Goal: Communication & Community: Answer question/provide support

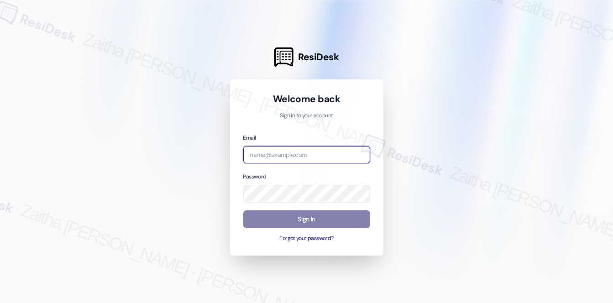
click at [296, 155] on input "email" at bounding box center [306, 155] width 127 height 18
click at [0, 303] on com-1password-button at bounding box center [0, 303] width 0 height 0
type input "automated-surveys-executive_management-zaitha.mae.[PERSON_NAME]@executive_[DOMA…"
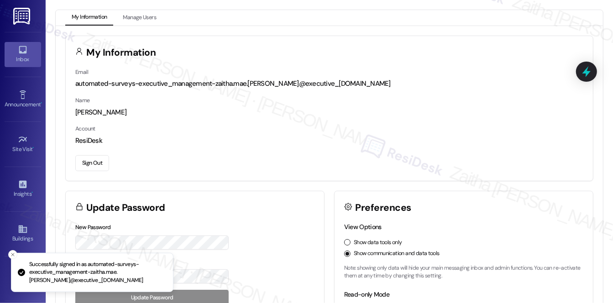
click at [16, 60] on div "Inbox" at bounding box center [23, 59] width 46 height 9
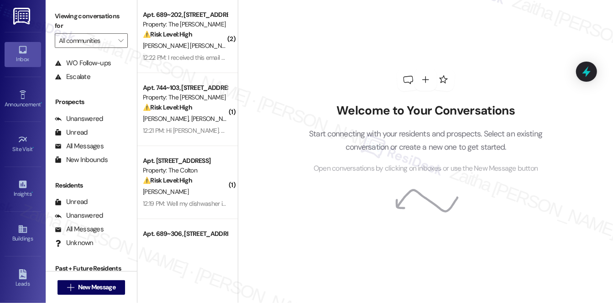
scroll to position [109, 0]
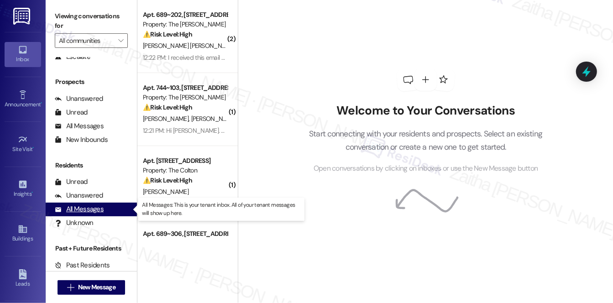
click at [92, 211] on div "All Messages" at bounding box center [79, 210] width 49 height 10
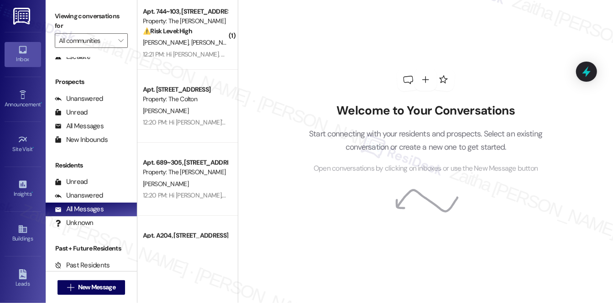
scroll to position [415, 0]
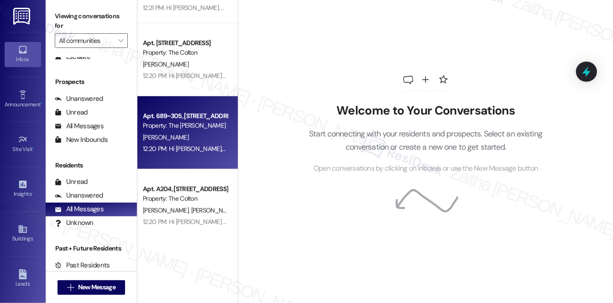
click at [179, 155] on div "Apt. 689~305, [STREET_ADDRESS][PERSON_NAME] Property: The [PERSON_NAME] 12:20 P…" at bounding box center [187, 132] width 100 height 73
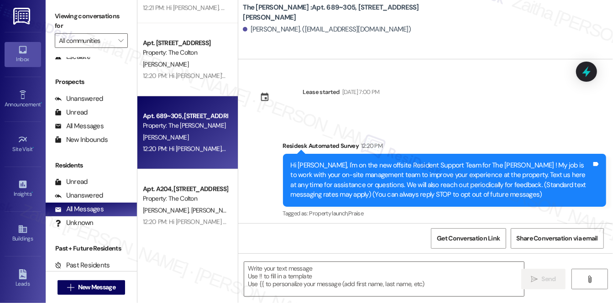
type textarea "Fetching suggested responses. Please feel free to read through the conversation…"
click at [90, 37] on input "All communities" at bounding box center [86, 40] width 54 height 15
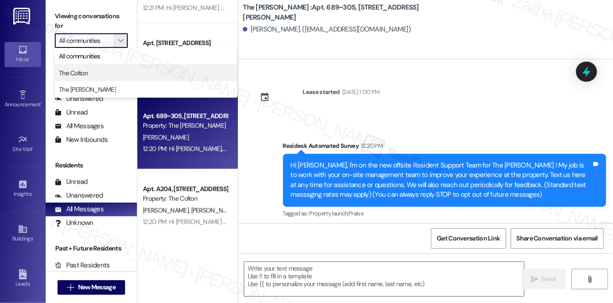
click at [88, 72] on span "The Colton" at bounding box center [73, 72] width 29 height 9
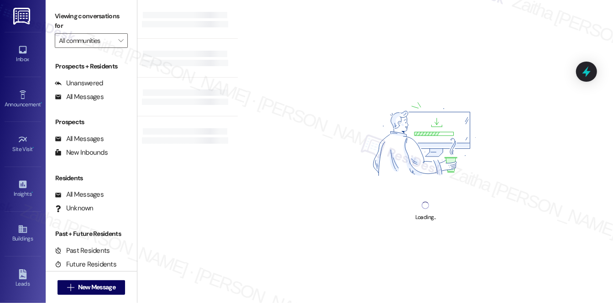
type input "The Colton"
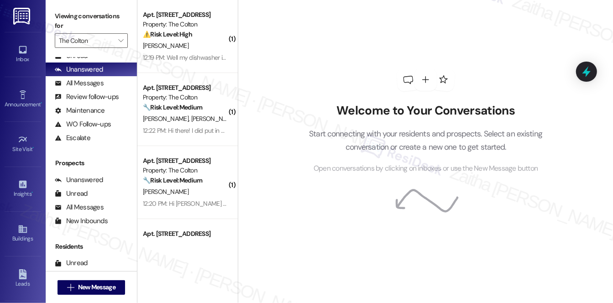
scroll to position [41, 0]
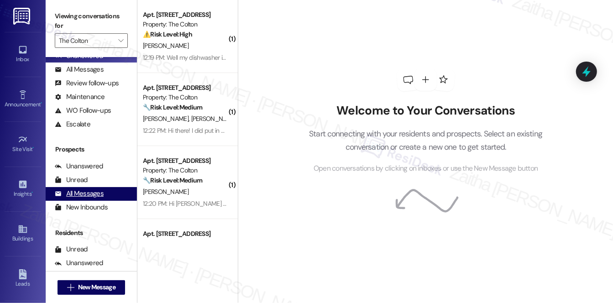
click at [83, 190] on div "All Messages" at bounding box center [79, 194] width 49 height 10
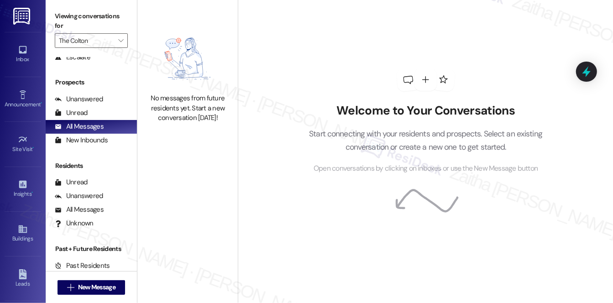
scroll to position [109, 0]
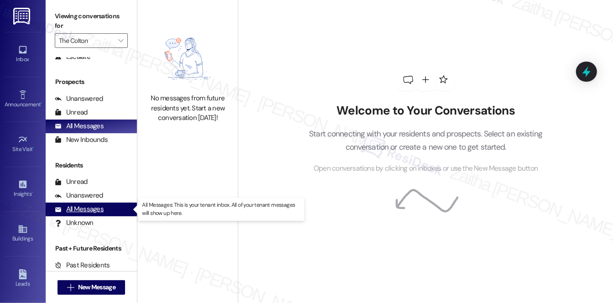
click at [78, 211] on div "All Messages" at bounding box center [79, 210] width 49 height 10
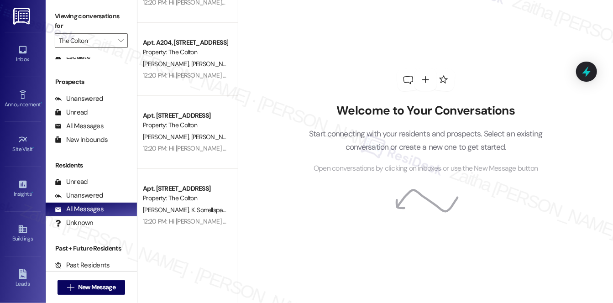
scroll to position [249, 0]
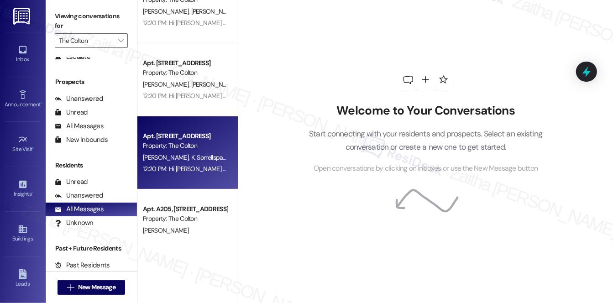
click at [197, 181] on div "Apt. [STREET_ADDRESS] Property: The [PERSON_NAME] K. Sorrellspaengalau 12:20 PM…" at bounding box center [187, 152] width 100 height 73
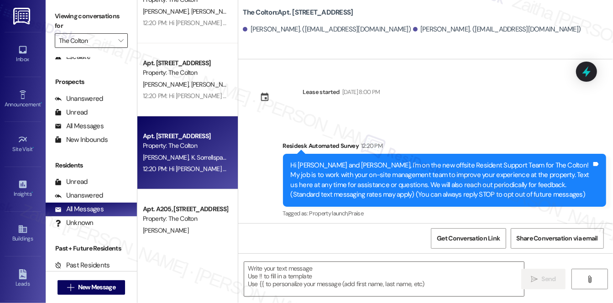
type textarea "Fetching suggested responses. Please feel free to read through the conversation…"
click at [103, 36] on input "The Colton" at bounding box center [86, 40] width 54 height 15
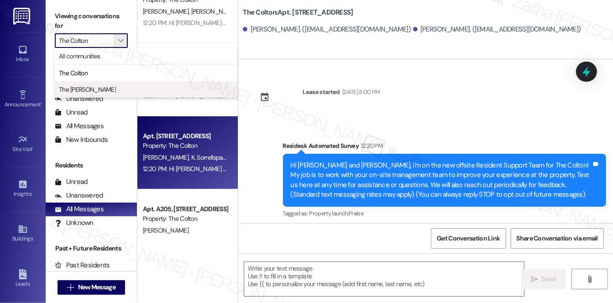
click at [88, 87] on span "The [PERSON_NAME]" at bounding box center [87, 89] width 57 height 9
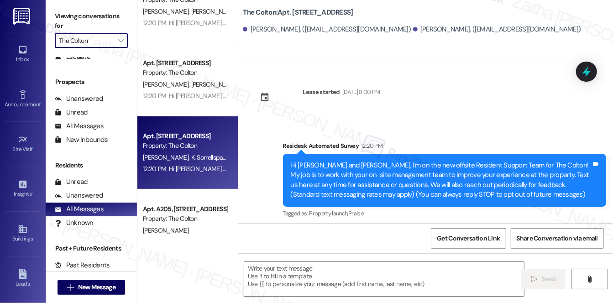
type input "The [PERSON_NAME]"
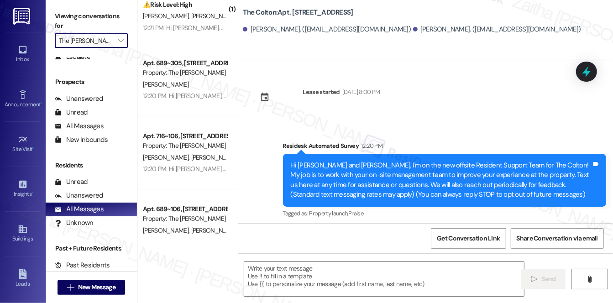
click at [74, 38] on input "The [PERSON_NAME]" at bounding box center [86, 40] width 54 height 15
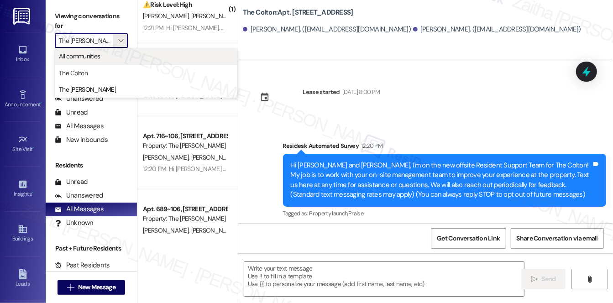
click at [80, 55] on span "All communities" at bounding box center [80, 56] width 42 height 9
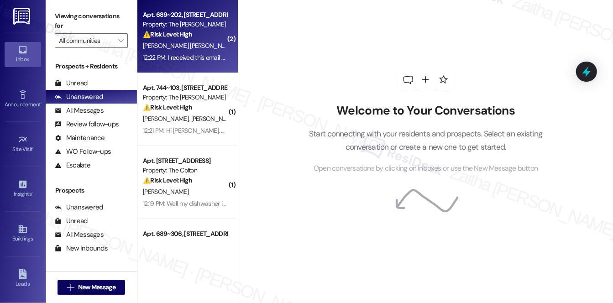
click at [213, 40] on div "[PERSON_NAME] [PERSON_NAME]" at bounding box center [185, 45] width 86 height 11
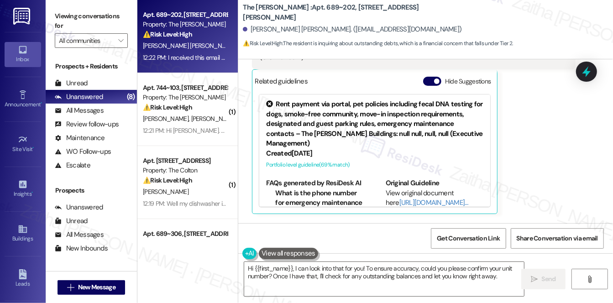
scroll to position [448, 0]
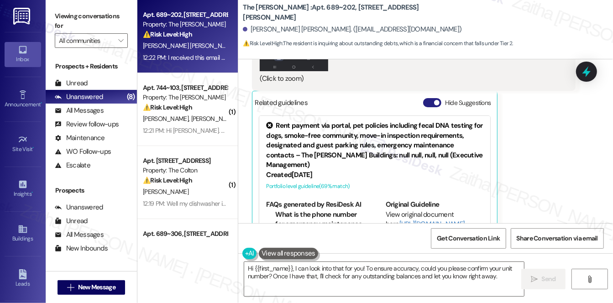
click at [426, 103] on button "Hide Suggestions" at bounding box center [432, 102] width 18 height 9
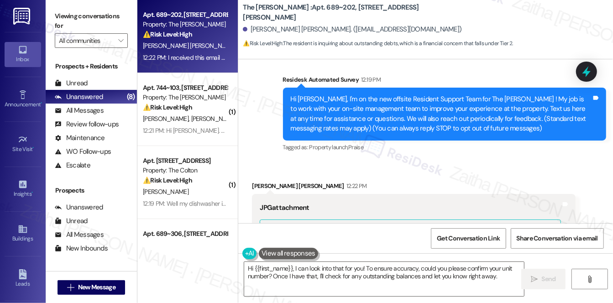
scroll to position [37, 0]
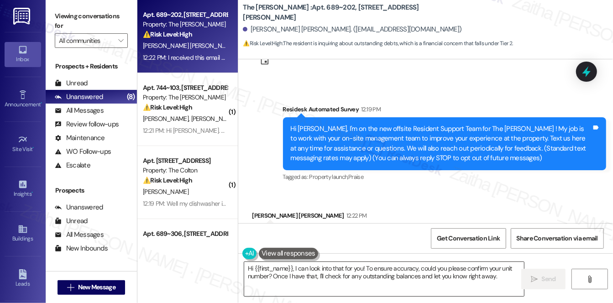
click at [294, 267] on textarea "Hi {{first_name}}, I can look into that for you! To ensure accuracy, could you …" at bounding box center [384, 279] width 280 height 34
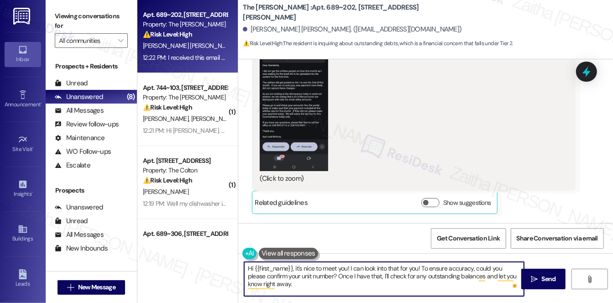
scroll to position [327, 0]
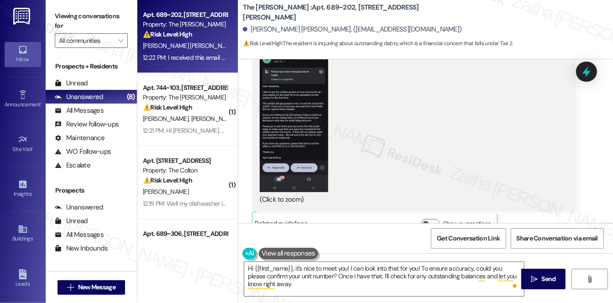
click at [287, 101] on button "Zoom image" at bounding box center [294, 115] width 68 height 153
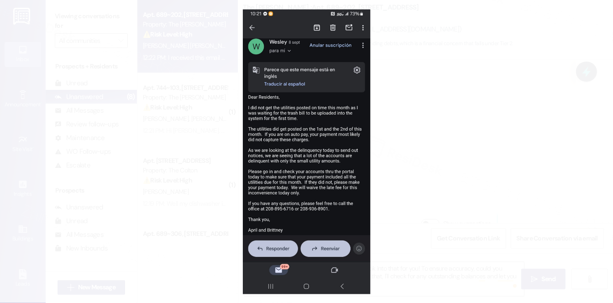
click at [452, 63] on button "Unzoom image" at bounding box center [306, 151] width 613 height 303
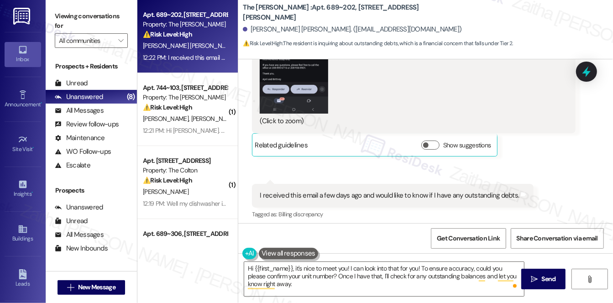
scroll to position [410, 0]
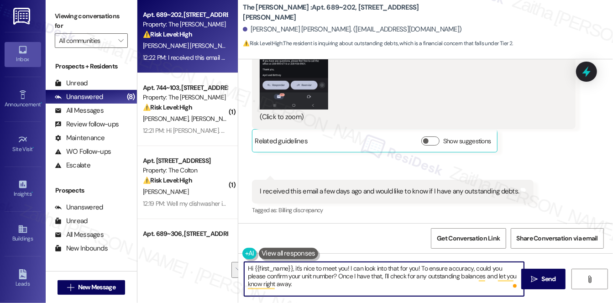
drag, startPoint x: 420, startPoint y: 267, endPoint x: 365, endPoint y: 278, distance: 55.9
click at [365, 278] on textarea "Hi {{first_name}}, it's nice to meet you! I can look into that for you! To ensu…" at bounding box center [384, 279] width 280 height 34
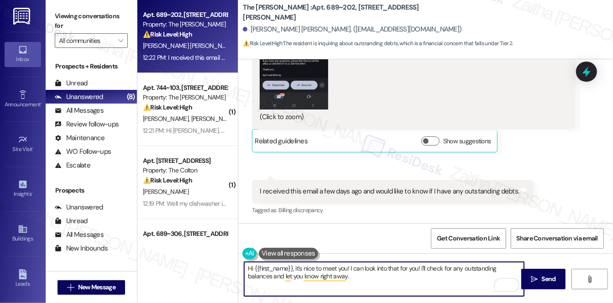
click at [442, 267] on textarea "Hi {{first_name}}, it's nice to meet you! I can look into that for you! I'll ch…" at bounding box center [384, 279] width 280 height 34
drag, startPoint x: 352, startPoint y: 278, endPoint x: 381, endPoint y: 277, distance: 29.7
click at [381, 277] on textarea "Hi {{first_name}}, it's nice to meet you! I can look into that for you! I'll ch…" at bounding box center [384, 279] width 280 height 34
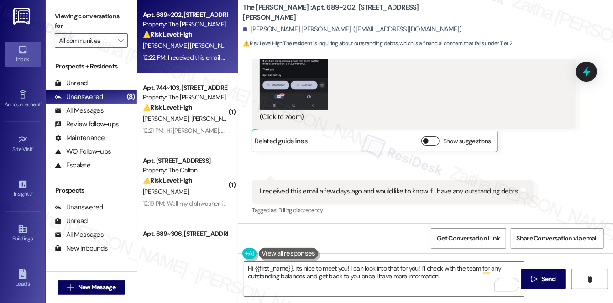
click at [433, 139] on button "Show suggestions" at bounding box center [430, 141] width 18 height 9
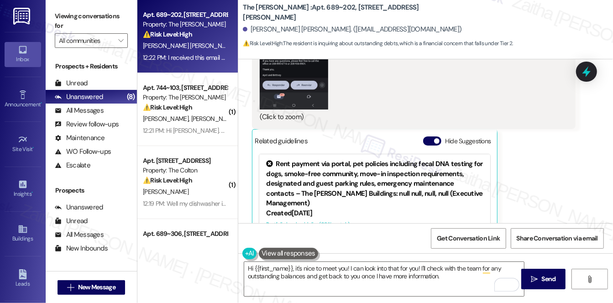
scroll to position [42, 0]
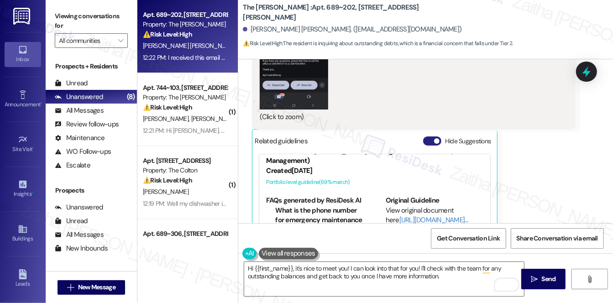
click at [426, 141] on button "Hide Suggestions" at bounding box center [432, 141] width 18 height 9
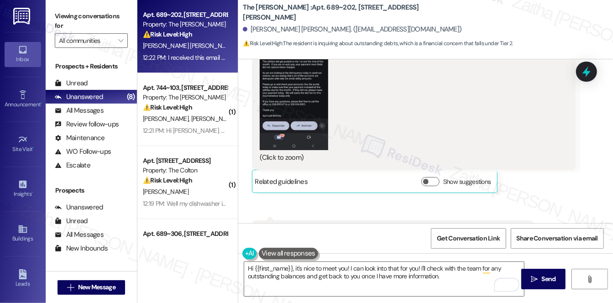
scroll to position [373, 0]
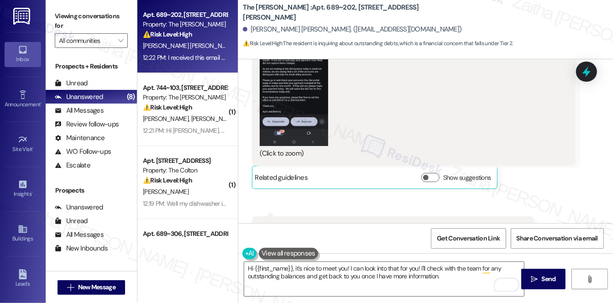
click at [314, 99] on button "Zoom image" at bounding box center [294, 69] width 68 height 153
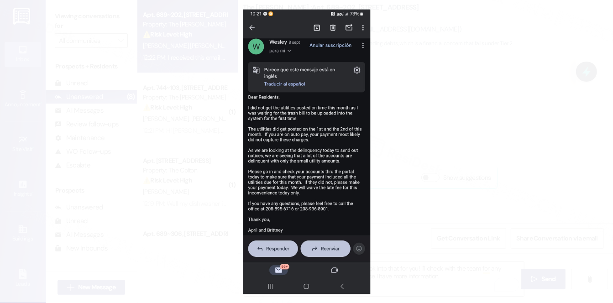
click at [448, 136] on button "Unzoom image" at bounding box center [306, 151] width 613 height 303
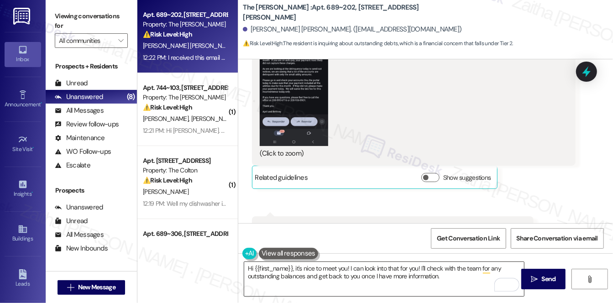
click at [446, 279] on textarea "Hi {{first_name}}, it's nice to meet you! I can look into that for you! I'll ch…" at bounding box center [384, 279] width 280 height 34
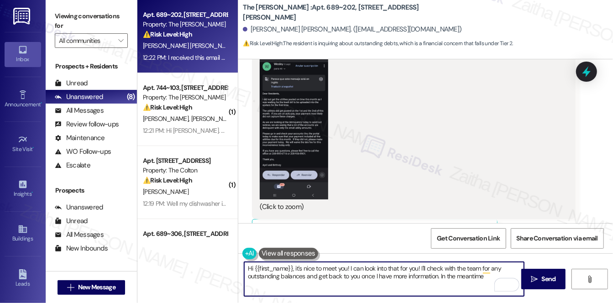
scroll to position [332, 0]
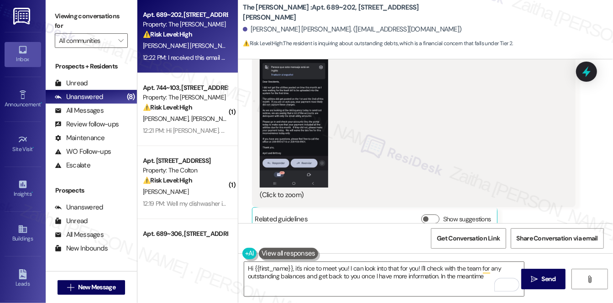
click at [285, 116] on button "Zoom image" at bounding box center [294, 111] width 68 height 153
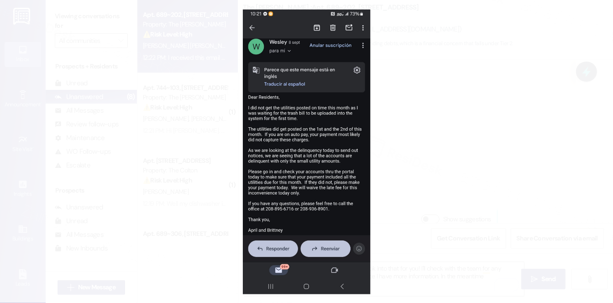
click at [441, 129] on button "Unzoom image" at bounding box center [306, 151] width 613 height 303
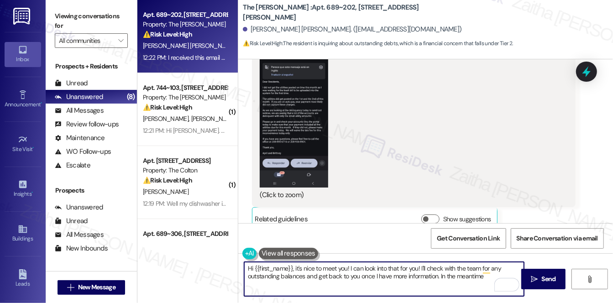
click at [486, 278] on textarea "Hi {{first_name}}, it's nice to meet you! I can look into that for you! I'll ch…" at bounding box center [384, 279] width 280 height 34
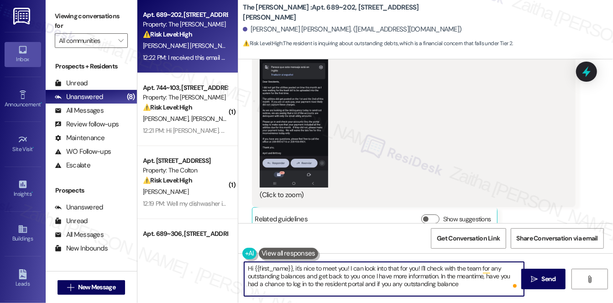
type textarea "Hi {{first_name}}, it's nice to meet you! I can look into that for you! I'll ch…"
drag, startPoint x: 246, startPoint y: 267, endPoint x: 458, endPoint y: 285, distance: 213.5
click at [458, 285] on textarea "Hi {{first_name}}, it's nice to meet you! I can look into that for you! I'll ch…" at bounding box center [384, 279] width 280 height 34
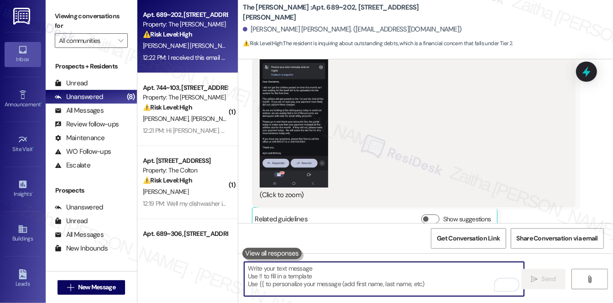
click at [286, 134] on button "Zoom image" at bounding box center [294, 111] width 68 height 153
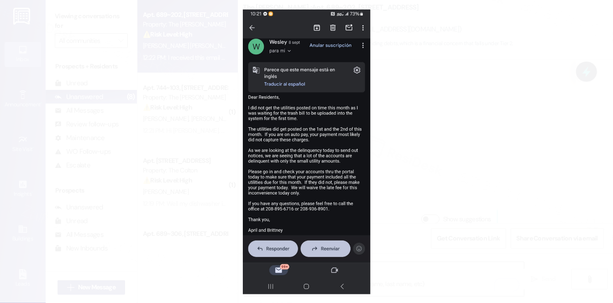
click at [428, 175] on button "Unzoom image" at bounding box center [306, 151] width 613 height 303
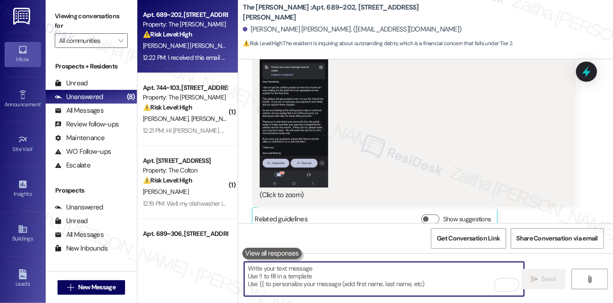
click at [316, 286] on textarea "To enrich screen reader interactions, please activate Accessibility in Grammarl…" at bounding box center [384, 279] width 280 height 34
paste textarea "Hi {{first_name}}, it’s nice to meet you! I’d be happy to look into that for yo…"
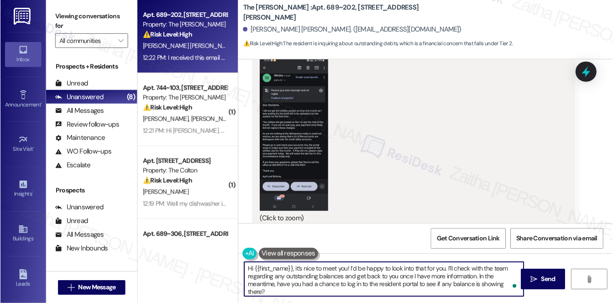
scroll to position [410, 0]
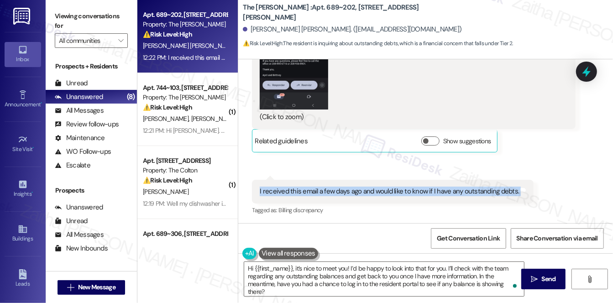
drag, startPoint x: 256, startPoint y: 188, endPoint x: 524, endPoint y: 194, distance: 268.5
click at [524, 194] on div "I received this email a few days ago and would like to know if I have any outst…" at bounding box center [393, 191] width 282 height 23
copy div "I received this email a few days ago and would like to know if I have any outst…"
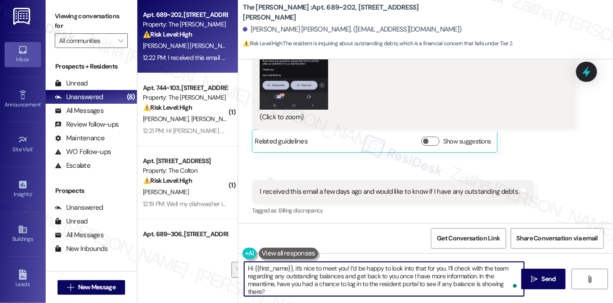
drag, startPoint x: 447, startPoint y: 267, endPoint x: 476, endPoint y: 273, distance: 29.1
click at [476, 273] on textarea "Hi {{first_name}}, it’s nice to meet you! I’d be happy to look into that for yo…" at bounding box center [384, 279] width 280 height 34
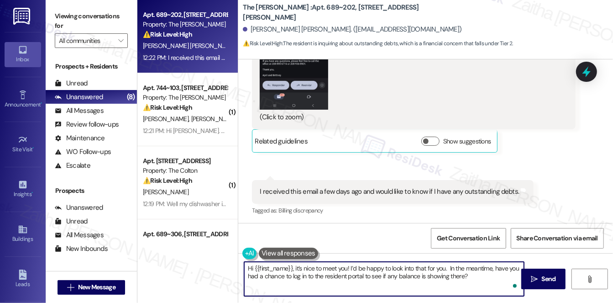
paste textarea "I’ll check with the team to confirm whether there are any outstanding balances …"
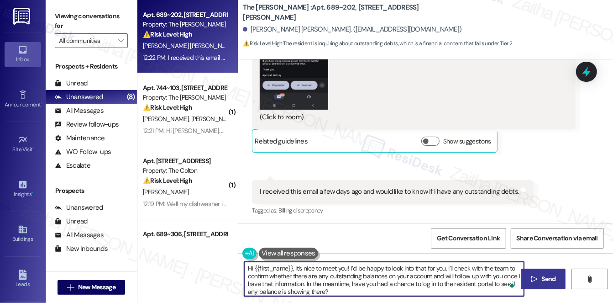
type textarea "Hi {{first_name}}, it’s nice to meet you! I’d be happy to look into that for yo…"
click at [540, 278] on span "Send" at bounding box center [549, 279] width 18 height 10
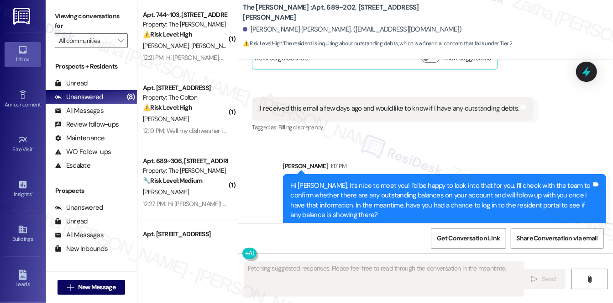
scroll to position [504, 0]
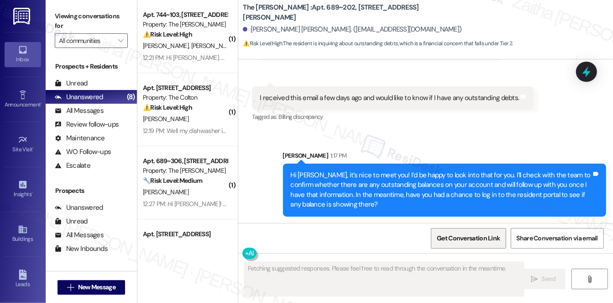
click at [458, 244] on span "Get Conversation Link" at bounding box center [468, 238] width 67 height 20
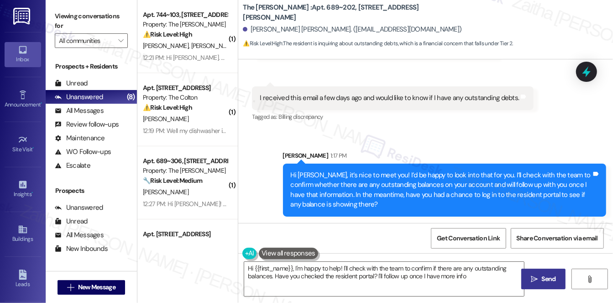
type textarea "Hi {{first_name}}, I'm happy to help! I'll check with the team to confirm if th…"
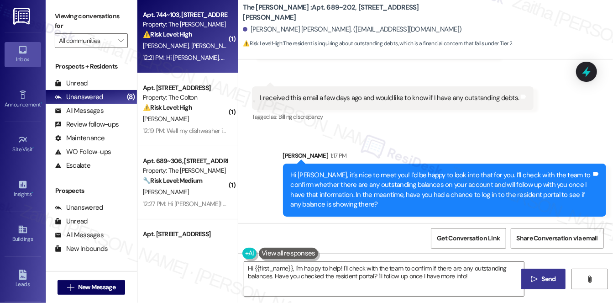
click at [205, 50] on div "[PERSON_NAME] [PERSON_NAME]" at bounding box center [185, 45] width 86 height 11
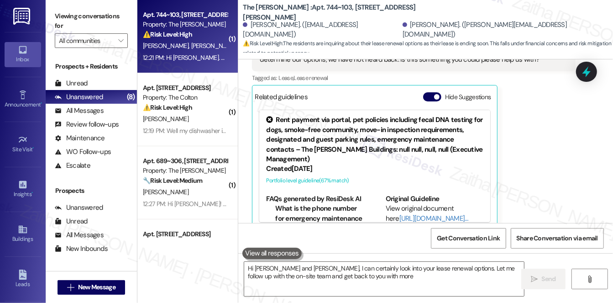
scroll to position [245, 0]
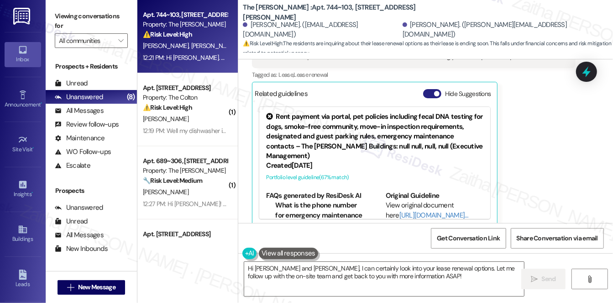
click at [424, 89] on button "Hide Suggestions" at bounding box center [432, 93] width 18 height 9
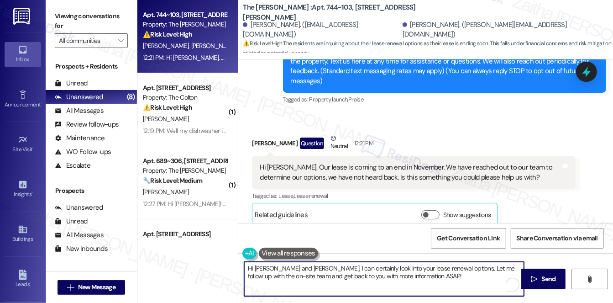
click at [281, 267] on textarea "Hi [PERSON_NAME] and [PERSON_NAME], I can certainly look into your lease renewa…" at bounding box center [384, 279] width 280 height 34
click at [273, 269] on textarea "Hi [PERSON_NAME], I can certainly look into your lease renewal options. Let me …" at bounding box center [384, 279] width 280 height 34
click at [355, 266] on textarea "Hi [PERSON_NAME], it's nice to meet you! I can certainly look into your lease r…" at bounding box center [384, 279] width 280 height 34
click at [425, 273] on textarea "Hi [PERSON_NAME], it's nice to meet you! I'd be happy to look into your lease r…" at bounding box center [384, 279] width 280 height 34
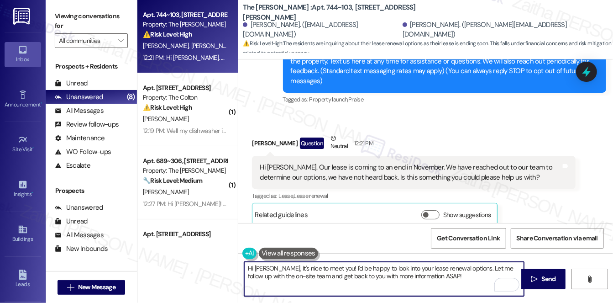
click at [425, 273] on textarea "Hi [PERSON_NAME], it's nice to meet you! I'd be happy to look into your lease r…" at bounding box center [384, 279] width 280 height 34
click at [450, 277] on textarea "Hi [PERSON_NAME], it's nice to meet you! I'd be happy to look into your lease r…" at bounding box center [384, 279] width 280 height 34
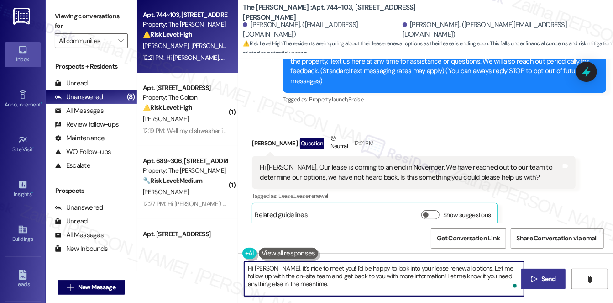
type textarea "Hi [PERSON_NAME], it's nice to meet you! I'd be happy to look into your lease r…"
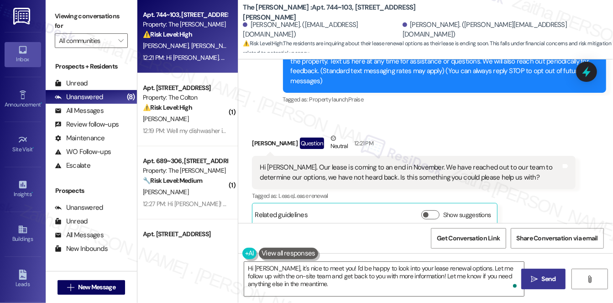
click at [532, 277] on icon "" at bounding box center [534, 278] width 7 height 7
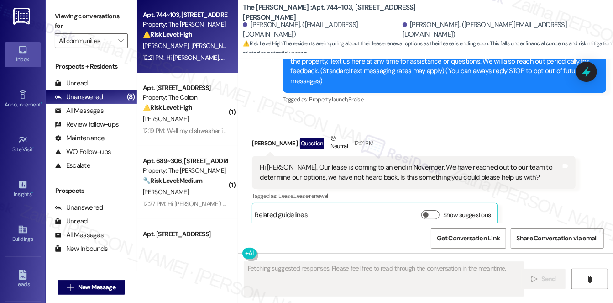
scroll to position [123, 0]
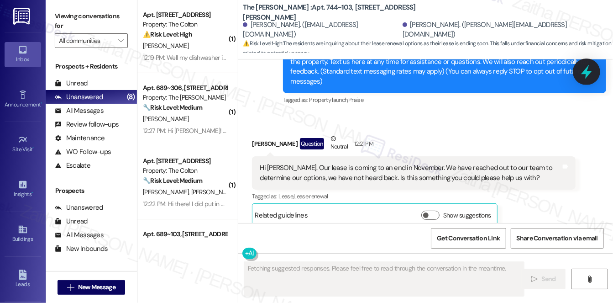
click at [584, 69] on icon at bounding box center [587, 72] width 16 height 16
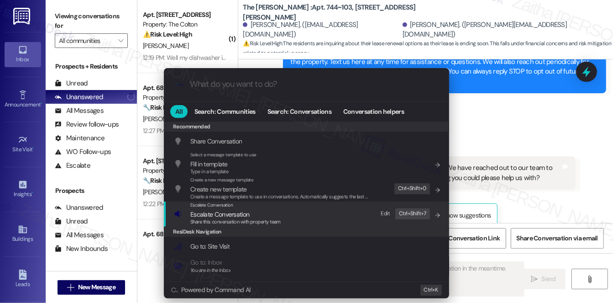
click at [221, 215] on span "Escalate Conversation" at bounding box center [219, 214] width 59 height 8
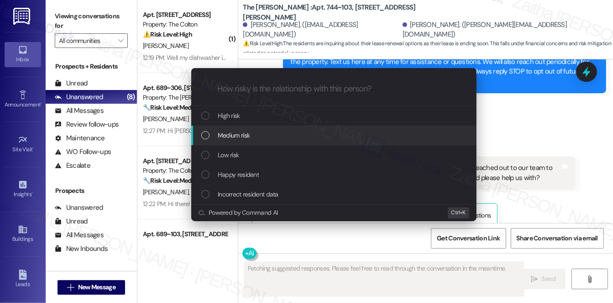
click at [241, 136] on span "Medium risk" at bounding box center [234, 135] width 32 height 10
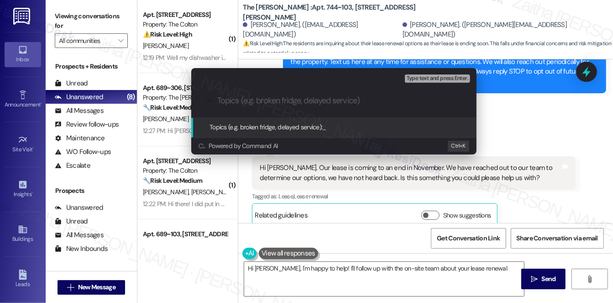
type textarea "Hi [PERSON_NAME], I'm happy to help! I'll follow up with the on-site team about…"
type input "L"
type textarea "Hi [PERSON_NAME], I'm happy to help! I'll follow up with the on-site team about…"
type input "Le"
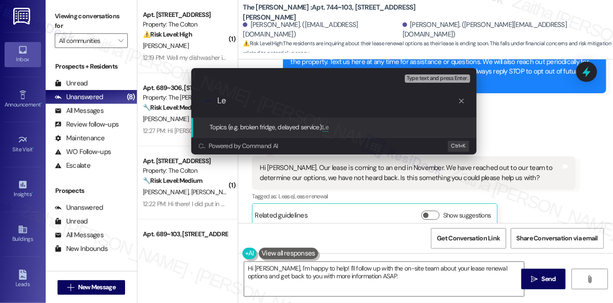
type textarea "Hi [PERSON_NAME], I'm happy to help! I'll follow up with the on-site team about…"
type input "Lea"
type textarea "Hi [PERSON_NAME], I'm happy to help! I'll follow up with the on-site team about…"
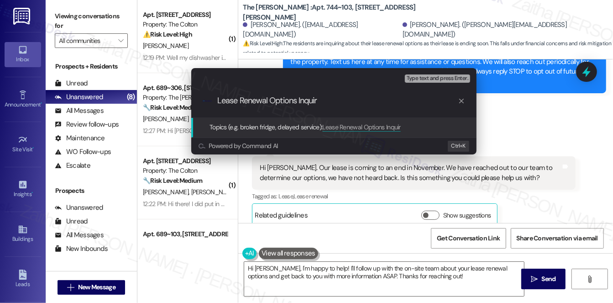
type input "Lease Renewal Options Inquiry"
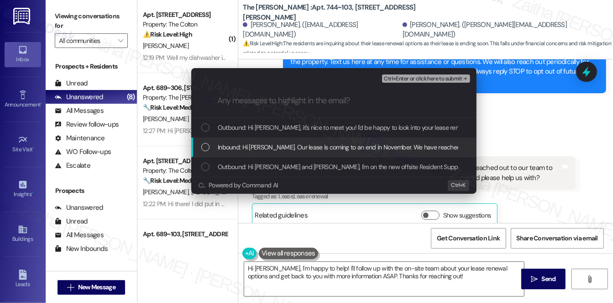
click at [260, 149] on span "Inbound: Hi [PERSON_NAME]. Our lease is coming to an end in November. We have r…" at bounding box center [492, 147] width 549 height 10
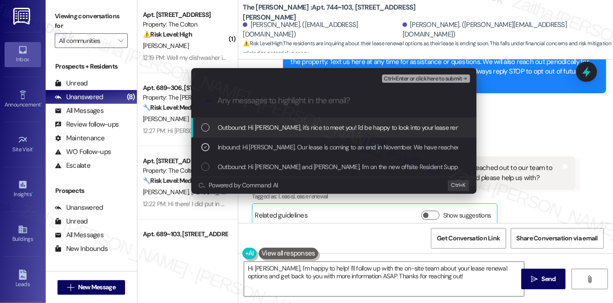
click at [413, 79] on span "Ctrl+Enter or click here to submit" at bounding box center [423, 79] width 78 height 6
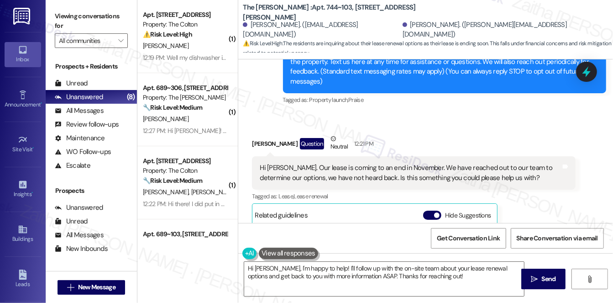
scroll to position [245, 0]
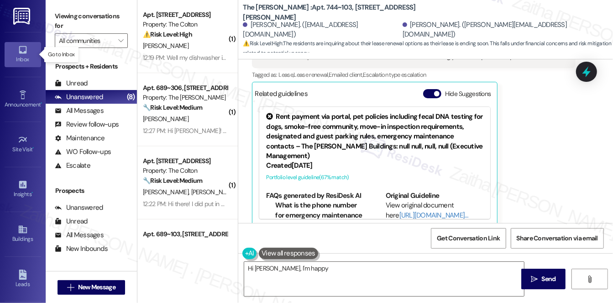
type textarea "Hi [PERSON_NAME], I'm happy"
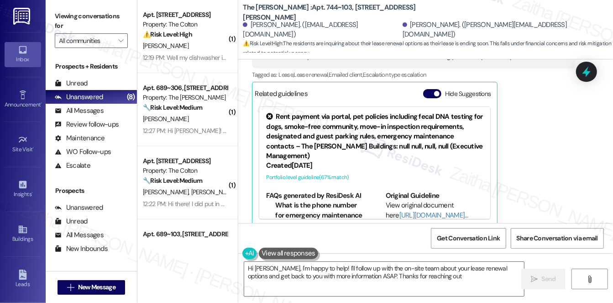
type textarea "Hi [PERSON_NAME], I'm happy to help! I'll follow up with the on-site team about…"
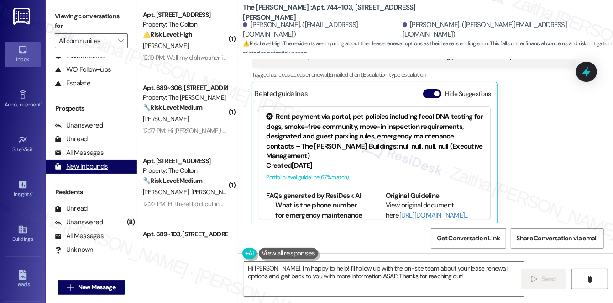
scroll to position [109, 0]
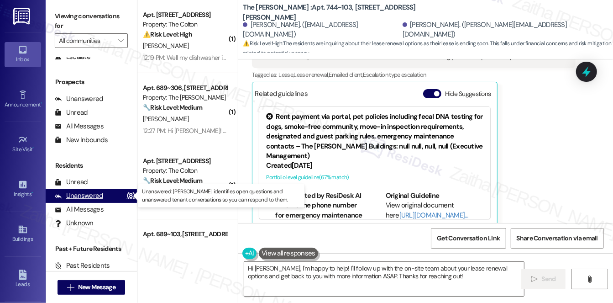
click at [84, 199] on div "Unanswered" at bounding box center [79, 196] width 48 height 10
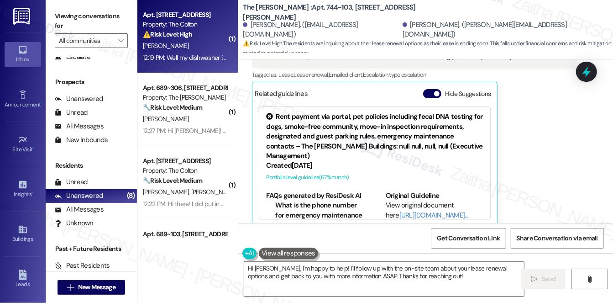
click at [200, 46] on div "[PERSON_NAME]" at bounding box center [185, 45] width 86 height 11
type textarea "Hi [PERSON_NAME], I'm happy to help! I'll follow up with the on-site team about…"
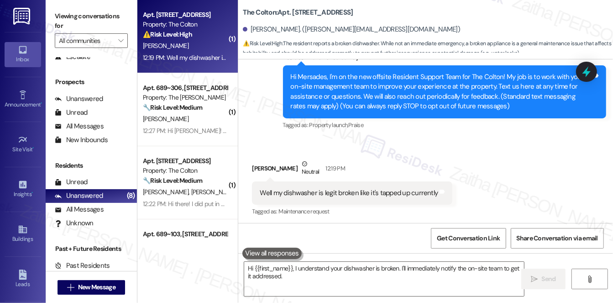
scroll to position [90, 0]
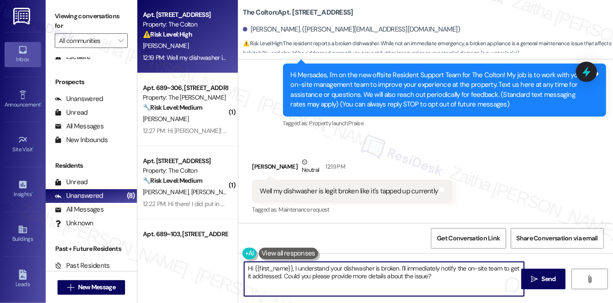
click at [294, 268] on textarea "Hi {{first_name}}, I understand your dishwasher is broken. I'll immediately not…" at bounding box center [384, 279] width 280 height 34
click at [251, 267] on textarea "Hi {{first_name}}, I understand your dishwasher is broken. I'll immediately not…" at bounding box center [384, 279] width 280 height 34
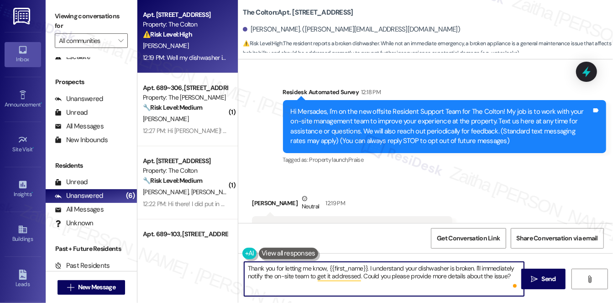
scroll to position [91, 0]
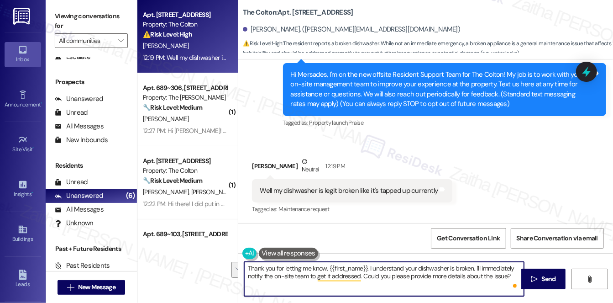
drag, startPoint x: 473, startPoint y: 268, endPoint x: 511, endPoint y: 274, distance: 38.4
click at [511, 274] on textarea "Thank you for letting me know, {{first_name}}. I understand your dishwasher is …" at bounding box center [384, 279] width 280 height 34
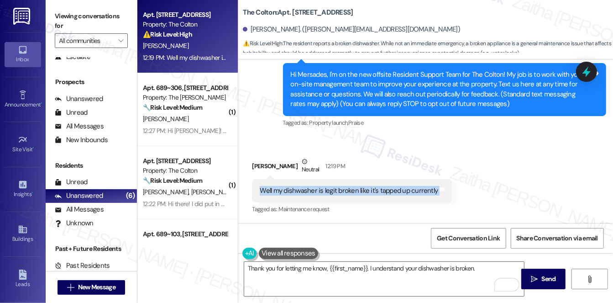
drag, startPoint x: 258, startPoint y: 190, endPoint x: 449, endPoint y: 190, distance: 190.4
click at [449, 190] on div "Received via SMS [PERSON_NAME] Neutral 12:19 PM Well my dishwasher is legit bro…" at bounding box center [352, 186] width 214 height 73
copy div "Well my dishwasher is legit broken like it's tapped up currently Tags and notes"
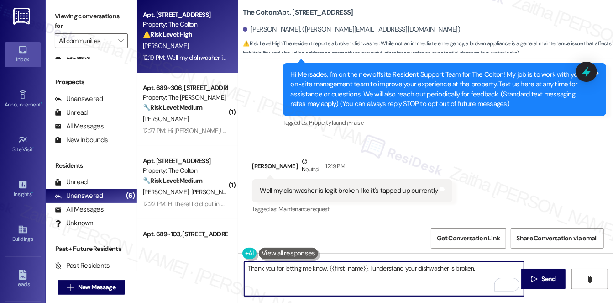
click at [479, 268] on textarea "Thank you for letting me know, {{first_name}}. I understand your dishwasher is …" at bounding box center [384, 279] width 280 height 34
paste textarea "To help our maintenance team prepare, could you let me know whether the dishwas…"
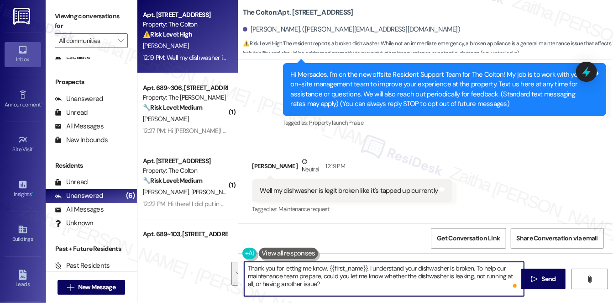
drag, startPoint x: 476, startPoint y: 266, endPoint x: 473, endPoint y: 283, distance: 17.6
click at [473, 283] on textarea "Thank you for letting me know, {{first_name}}. I understand your dishwasher is …" at bounding box center [384, 279] width 280 height 34
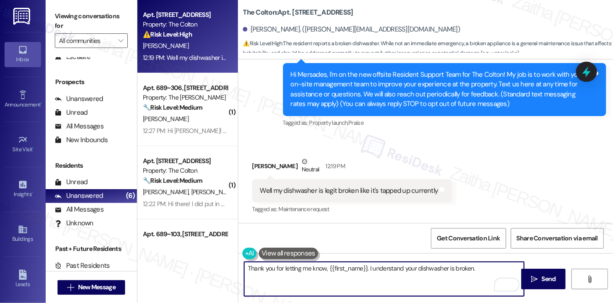
paste textarea "When you have a moment, could you please share a photo of the issue? This will …"
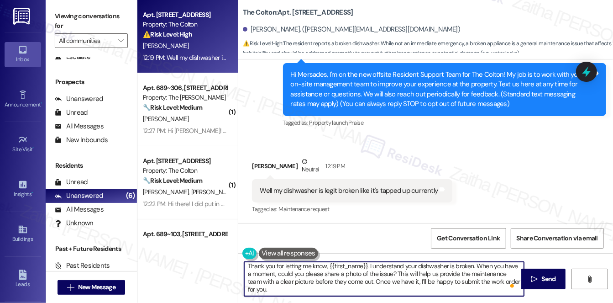
scroll to position [0, 0]
drag, startPoint x: 473, startPoint y: 263, endPoint x: 418, endPoint y: 284, distance: 58.5
click at [418, 284] on textarea "Thank you for letting me know, {{first_name}}. I understand your dishwasher is …" at bounding box center [384, 279] width 280 height 34
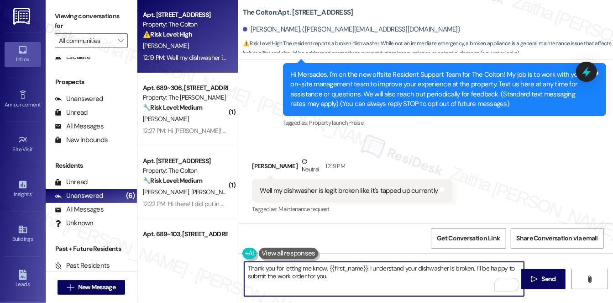
click at [343, 277] on textarea "Thank you for letting me know, {{first_name}}. I understand your dishwasher is …" at bounding box center [384, 279] width 280 height 34
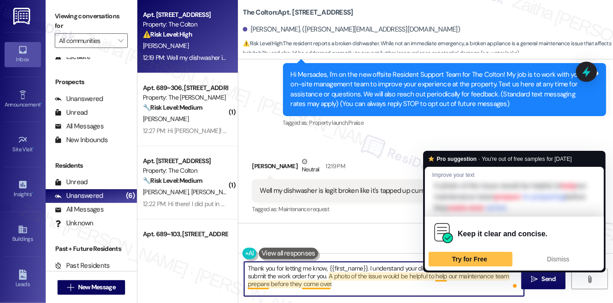
click at [440, 275] on textarea "Thank you for letting me know, {{first_name}}. I understand your dishwasher is …" at bounding box center [384, 279] width 280 height 34
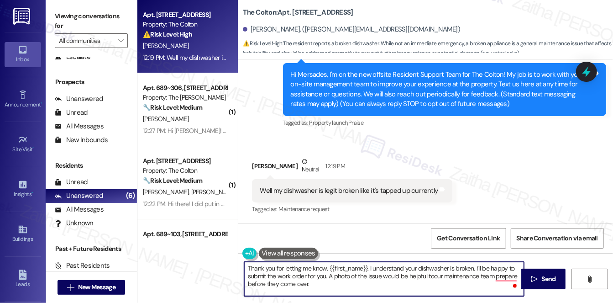
type textarea "Thank you for letting me know, {{first_name}}. I understand your dishwasher is …"
drag, startPoint x: 247, startPoint y: 266, endPoint x: 321, endPoint y: 281, distance: 76.4
click at [321, 281] on textarea "Thank you for letting me know, {{first_name}}. I understand your dishwasher is …" at bounding box center [384, 279] width 280 height 34
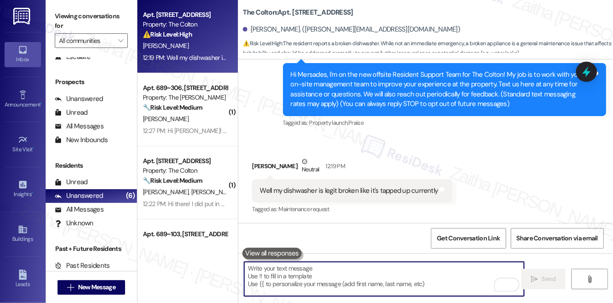
click at [326, 273] on textarea "To enrich screen reader interactions, please activate Accessibility in Grammarl…" at bounding box center [384, 279] width 280 height 34
paste textarea "Thank you for letting me know, {{first_name}}. I understand your dishwasher is …"
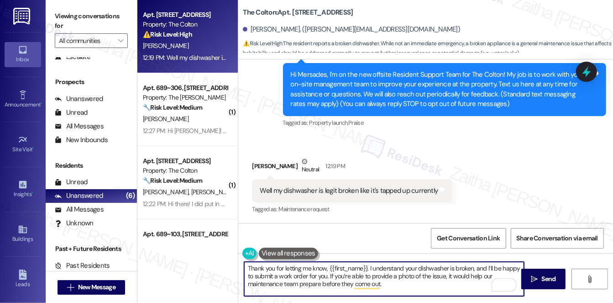
scroll to position [7, 0]
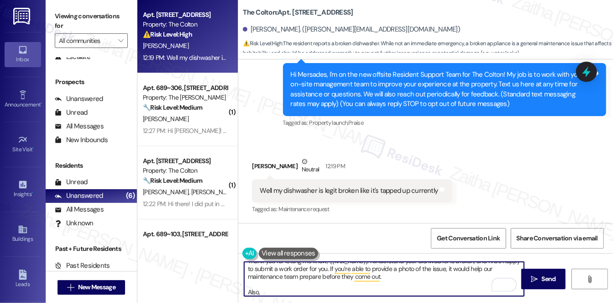
paste textarea "Do we have your permission to enter during your absence? Do you have pets that …"
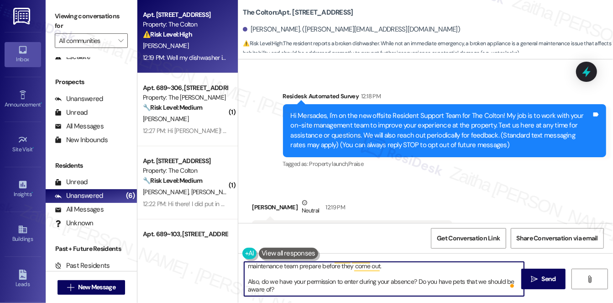
scroll to position [91, 0]
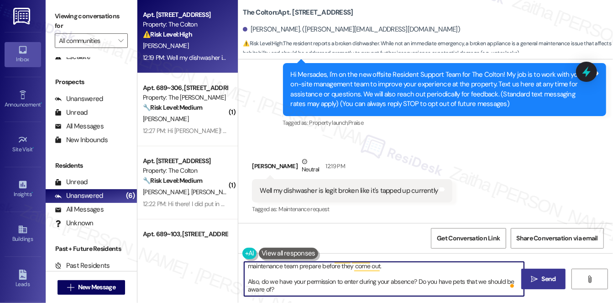
type textarea "Thank you for letting me know, {{first_name}}. I understand your dishwasher is …"
click at [548, 278] on span "Send" at bounding box center [548, 279] width 14 height 10
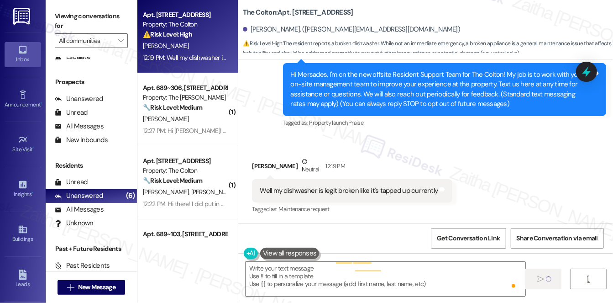
type textarea "Fetching suggested responses. Please feel free to read through the conversation…"
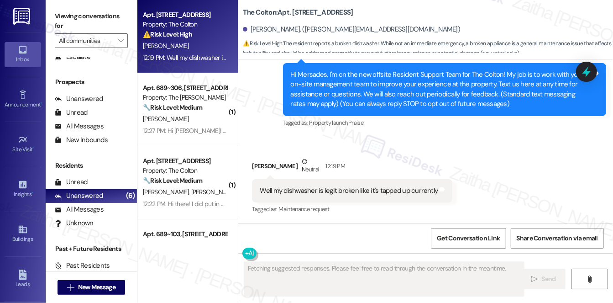
scroll to position [90, 0]
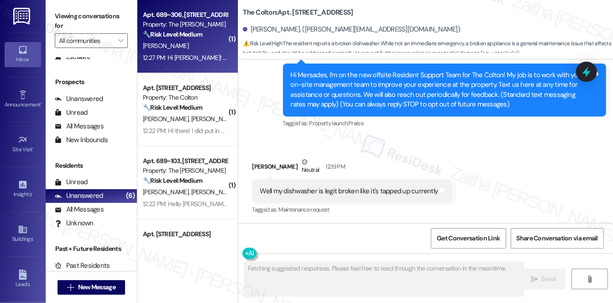
click at [196, 45] on div "[PERSON_NAME]" at bounding box center [185, 45] width 86 height 11
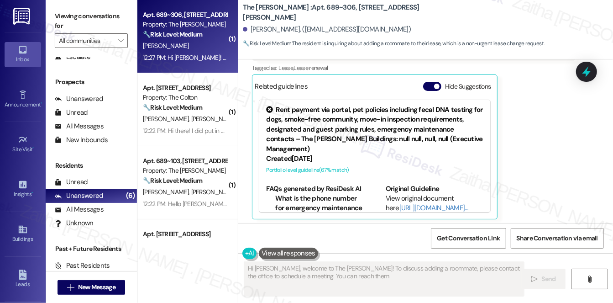
scroll to position [237, 0]
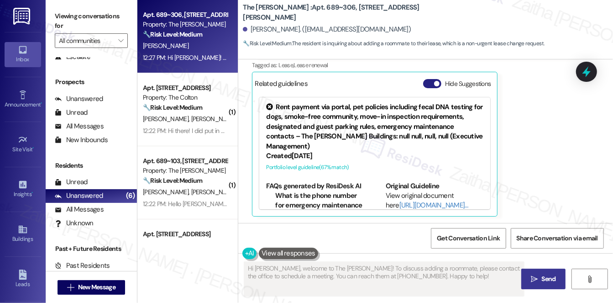
click at [430, 82] on button "Hide Suggestions" at bounding box center [432, 83] width 18 height 9
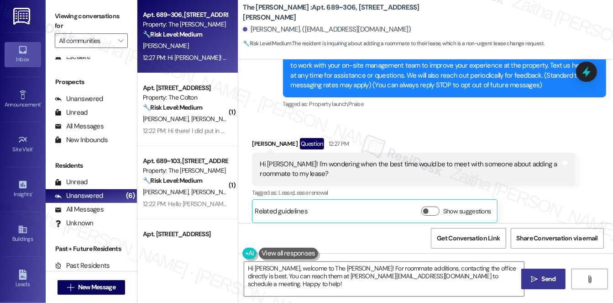
scroll to position [116, 0]
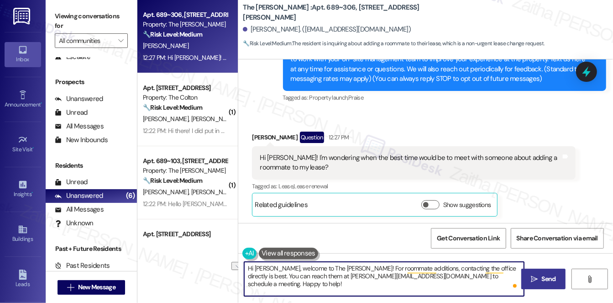
drag, startPoint x: 276, startPoint y: 267, endPoint x: 337, endPoint y: 268, distance: 60.7
click at [337, 268] on textarea "Hi [PERSON_NAME], welcome to The [PERSON_NAME]! For roommate additions, contact…" at bounding box center [384, 279] width 280 height 34
click at [434, 204] on button "Show suggestions" at bounding box center [430, 204] width 18 height 9
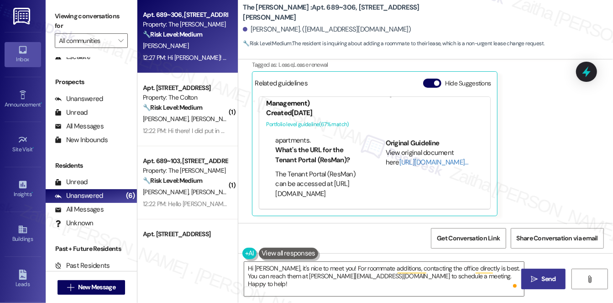
scroll to position [684, 89]
click at [431, 85] on button "Hide Suggestions" at bounding box center [432, 83] width 18 height 9
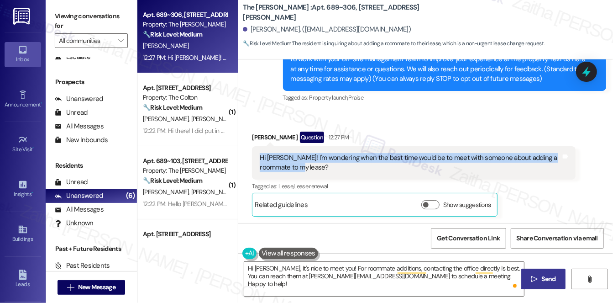
drag, startPoint x: 259, startPoint y: 157, endPoint x: 310, endPoint y: 166, distance: 51.0
click at [310, 166] on div "Hi [PERSON_NAME]! I'm wondering when the best time would be to meet with someon…" at bounding box center [410, 163] width 301 height 20
copy div "Hi [PERSON_NAME]! I'm wondering when the best time would be to meet with someon…"
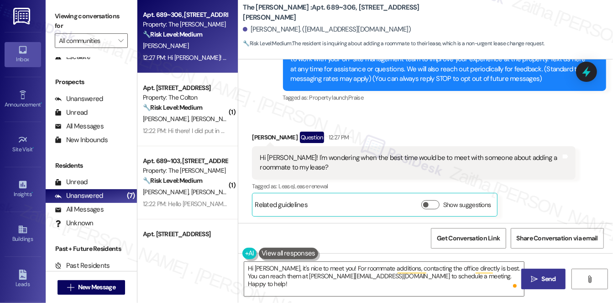
click at [413, 115] on div "Received via SMS [PERSON_NAME] Question 12:27 PM Hi [PERSON_NAME]! I'm wonderin…" at bounding box center [425, 167] width 375 height 112
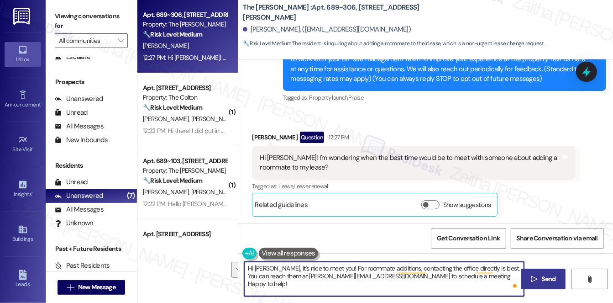
drag, startPoint x: 330, startPoint y: 267, endPoint x: 500, endPoint y: 273, distance: 170.4
click at [500, 273] on textarea "Hi [PERSON_NAME], it's nice to meet you! For roommate additions, contacting the…" at bounding box center [384, 279] width 280 height 34
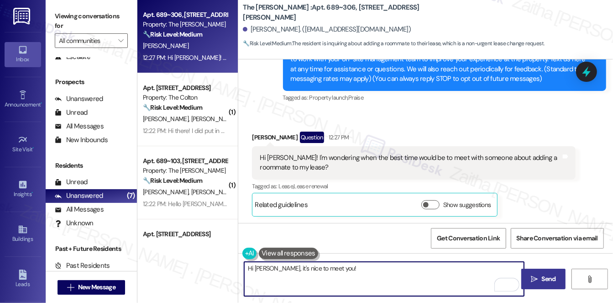
paste textarea "thank you for reaching out about adding a roommate to your lease. I’ll check wi…"
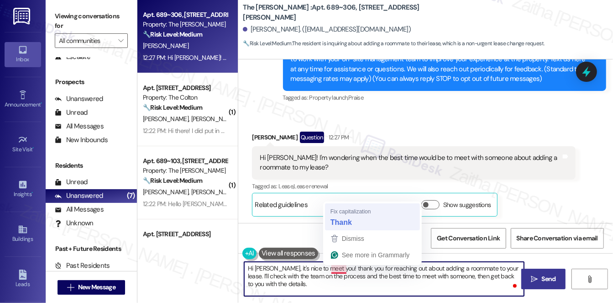
type textarea "Hi [PERSON_NAME], it's nice to meet you! Thank you for reaching out about addin…"
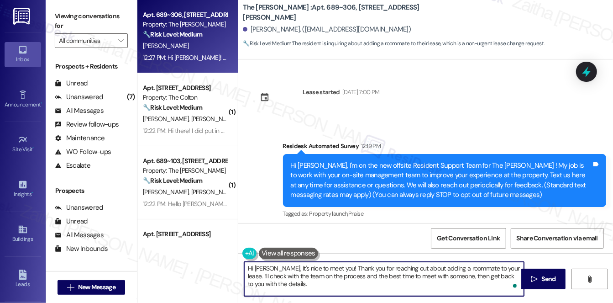
scroll to position [116, 0]
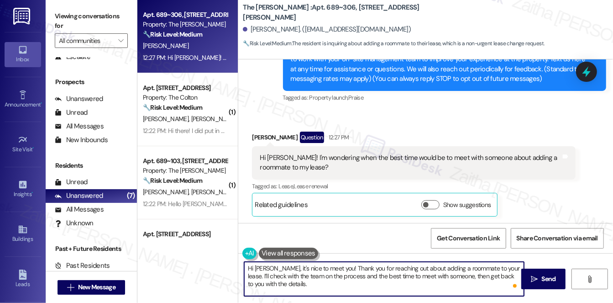
click at [316, 283] on textarea "Hi [PERSON_NAME], it's nice to meet you! Thank you for reaching out about addin…" at bounding box center [384, 279] width 280 height 34
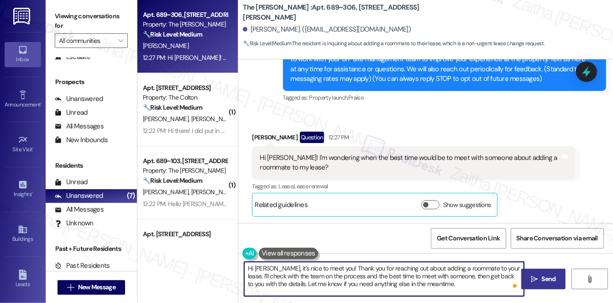
type textarea "Hi Allyson, it's nice to meet you! Thank you for reaching out about adding a ro…"
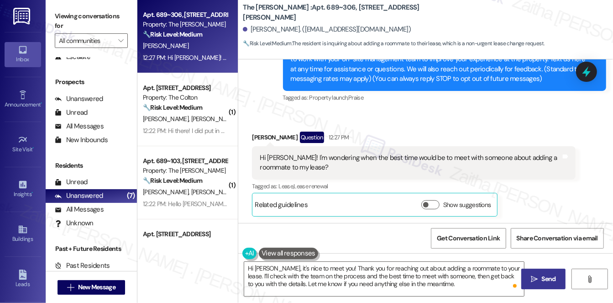
drag, startPoint x: 545, startPoint y: 282, endPoint x: 539, endPoint y: 272, distance: 11.4
click at [545, 282] on span "Send" at bounding box center [548, 279] width 14 height 10
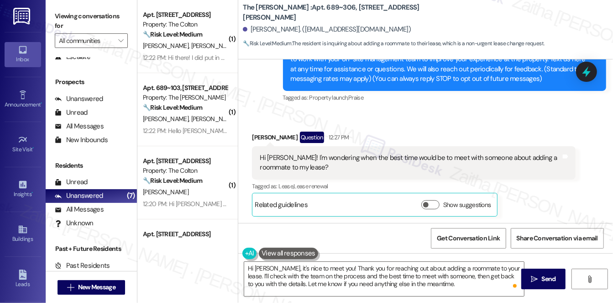
scroll to position [116, 0]
click at [593, 75] on icon at bounding box center [587, 72] width 12 height 12
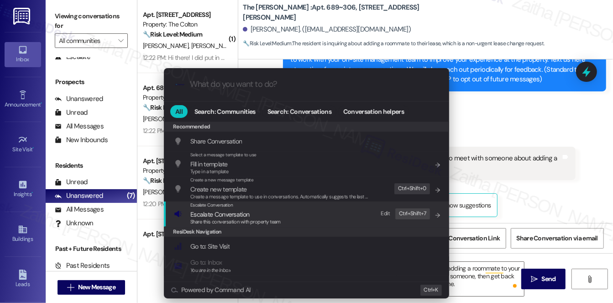
click at [227, 214] on span "Escalate Conversation" at bounding box center [219, 214] width 59 height 8
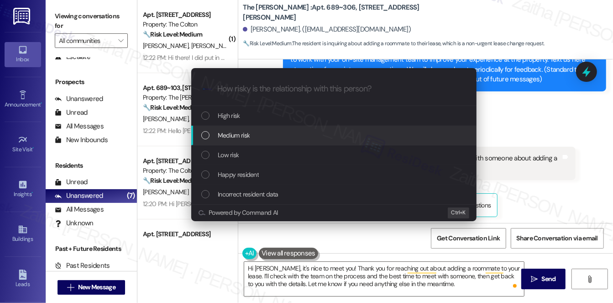
click at [259, 135] on div "Medium risk" at bounding box center [334, 135] width 267 height 10
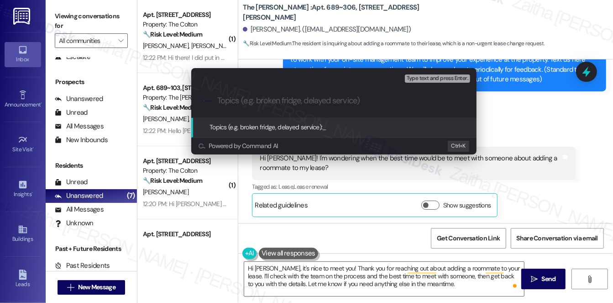
paste input "Request to Add a Roommate to Lease"
type input "Request to Add a Roommate to Lease"
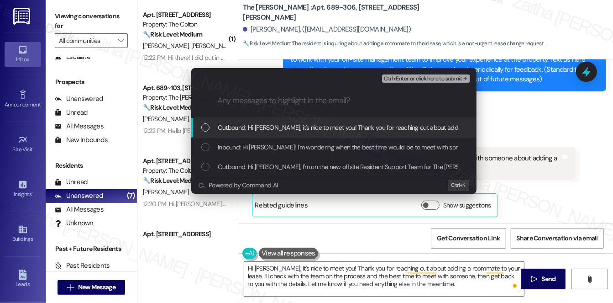
paste input "Request to Add a Roommate to Lease"
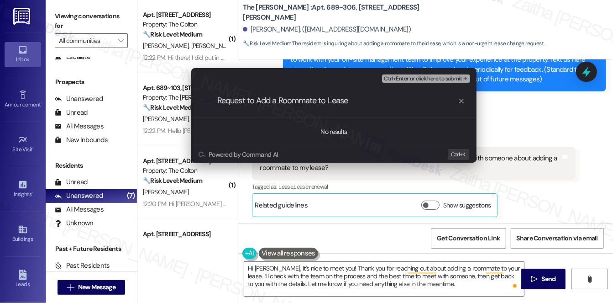
click at [567, 130] on div "Escalate Conversation Medium risk Request to Add a Roommate to Lease Any messag…" at bounding box center [306, 151] width 613 height 303
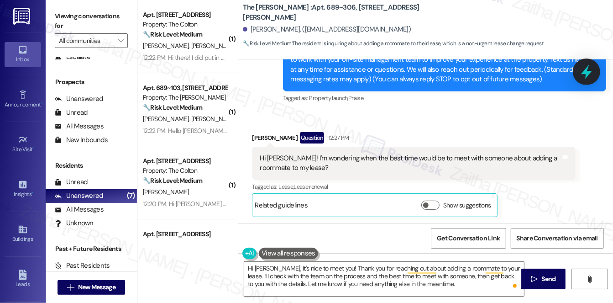
click at [588, 74] on icon at bounding box center [586, 72] width 11 height 14
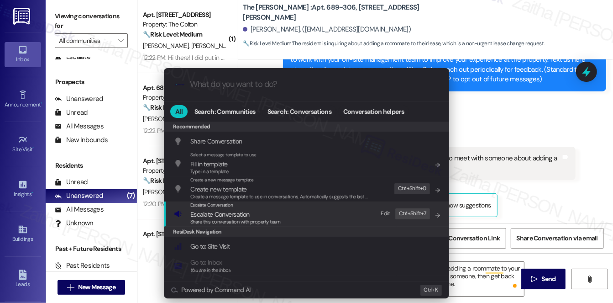
click at [232, 214] on span "Escalate Conversation" at bounding box center [219, 214] width 59 height 8
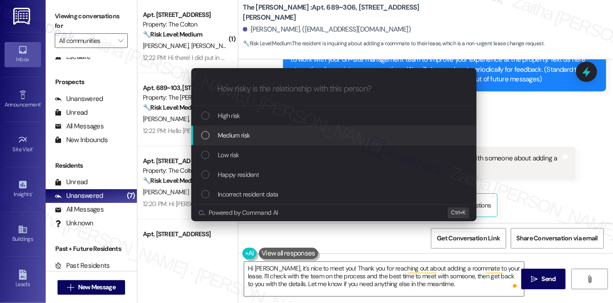
click at [255, 133] on div "Medium risk" at bounding box center [334, 135] width 267 height 10
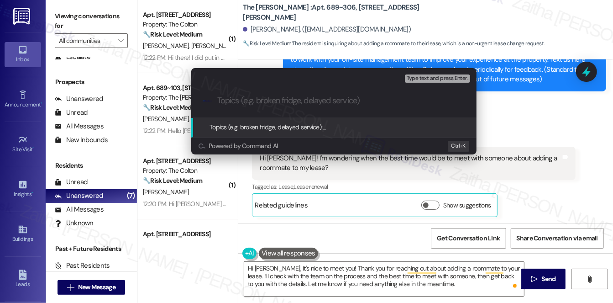
paste input "Lease Update Inquiry – Adding a Roommate"
type input "Lease Update Inquiry – Adding a Roommate"
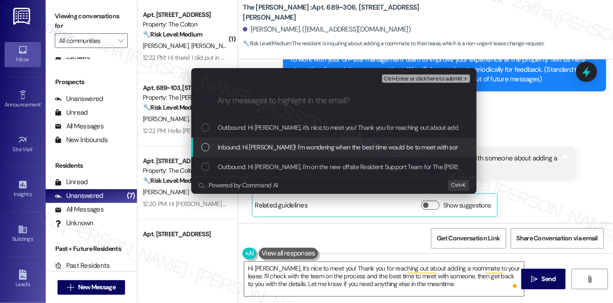
click at [276, 142] on span "Inbound: Hi Sarah! I'm wondering when the best time would be to meet with someo…" at bounding box center [399, 147] width 363 height 10
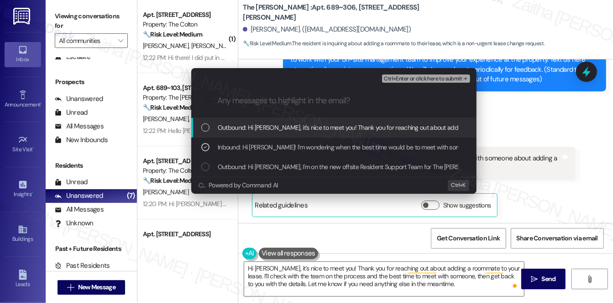
click at [422, 77] on span "Ctrl+Enter or click here to submit" at bounding box center [423, 79] width 78 height 6
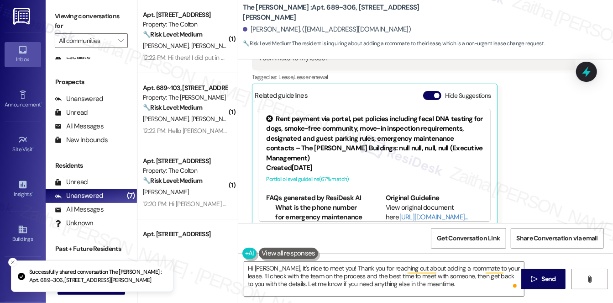
scroll to position [237, 0]
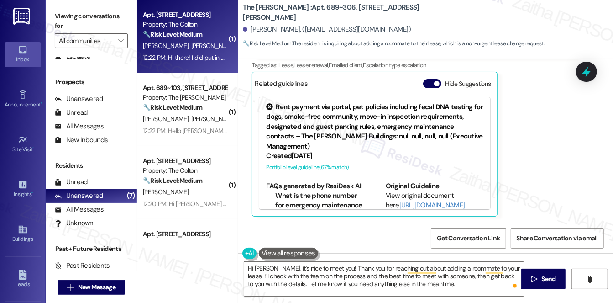
click at [190, 40] on div "Apt. A302, 3255 E Greenhurst Rd Property: The Colton 🔧 Risk Level: Medium The r…" at bounding box center [185, 24] width 86 height 31
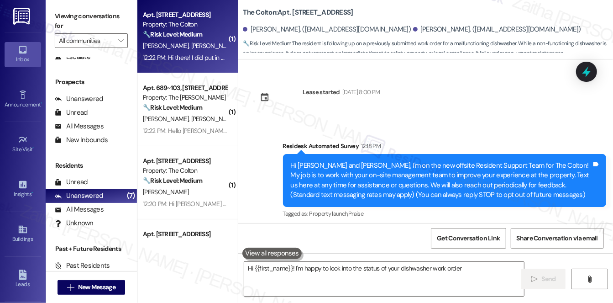
scroll to position [100, 0]
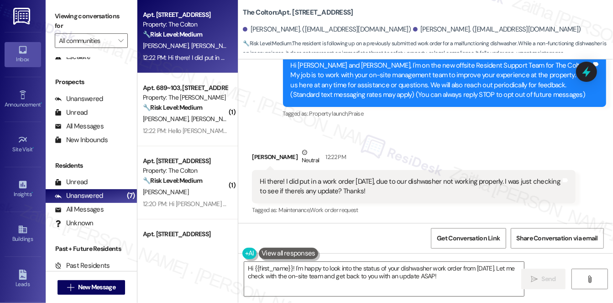
click at [260, 156] on div "Angelica Cervantes Neutral 12:22 PM" at bounding box center [414, 158] width 324 height 22
copy div "Angelica"
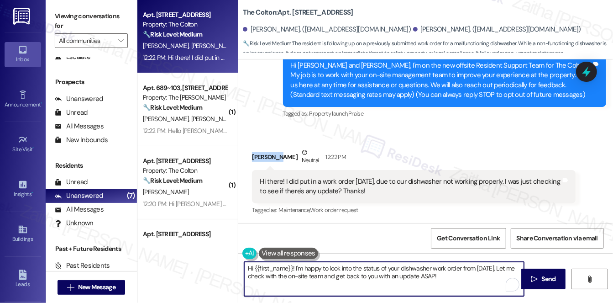
click at [278, 267] on textarea "Hi {{first_name}}! I'm happy to look into the status of your dishwasher work or…" at bounding box center [384, 279] width 280 height 34
paste textarea "Angelica"
click at [351, 275] on textarea "Hi Angelica, it's nice to meet you! I'm happy to look into the status of your d…" at bounding box center [384, 279] width 280 height 34
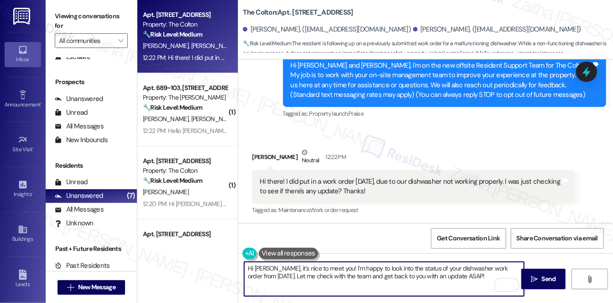
click at [455, 275] on textarea "Hi Angelica, it's nice to meet you! I'm happy to look into the status of your d…" at bounding box center [384, 279] width 280 height 34
type textarea "Hi Angelica, it's nice to meet you! I'm happy to look into the status of your d…"
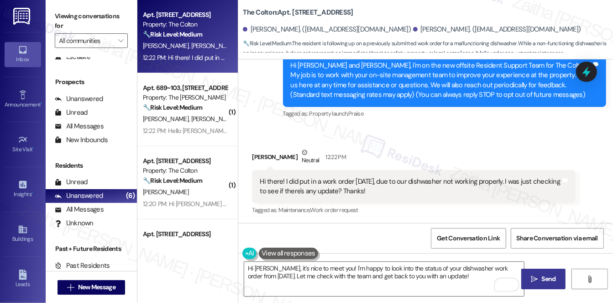
drag, startPoint x: 544, startPoint y: 278, endPoint x: 541, endPoint y: 273, distance: 5.6
click at [544, 278] on span "Send" at bounding box center [548, 279] width 14 height 10
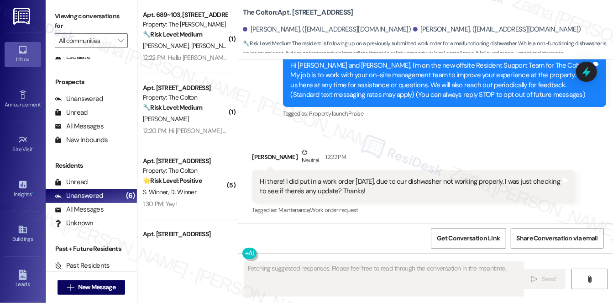
click at [585, 66] on icon at bounding box center [587, 72] width 12 height 12
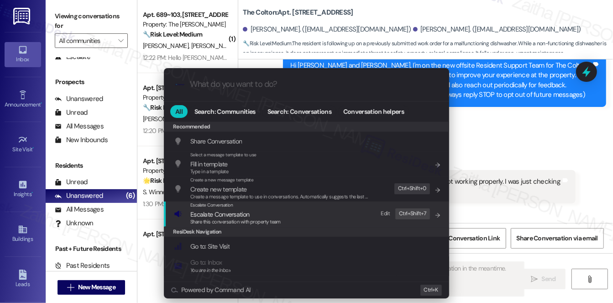
click at [213, 212] on span "Escalate Conversation" at bounding box center [219, 214] width 59 height 8
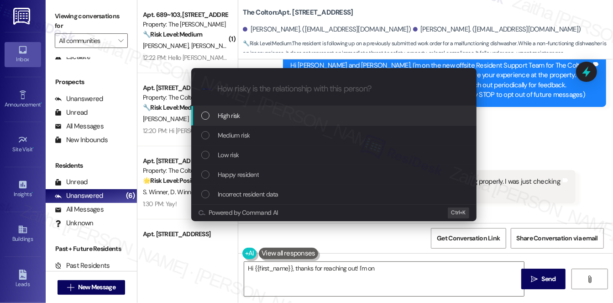
click at [239, 134] on span "Medium risk" at bounding box center [234, 135] width 32 height 10
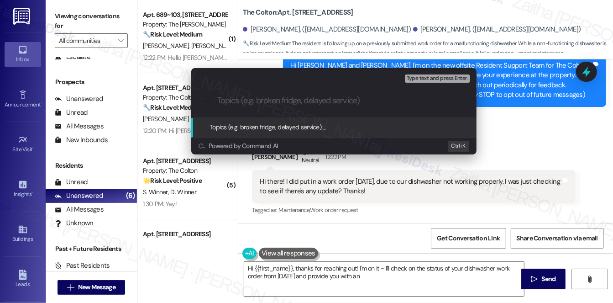
type textarea "Hi {{first_name}}, thanks for reaching out! I'm on it - I'll check on the statu…"
type input "F"
type textarea "Hi {{first_name}}, thanks for reaching out! I'm on it - I'll check on the statu…"
paste input "1315"
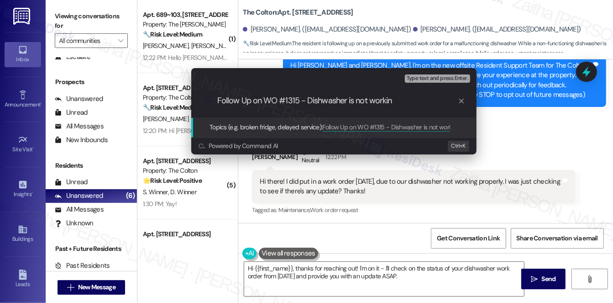
type input "Follow Up on WO #1315 - Dishwasher is not working"
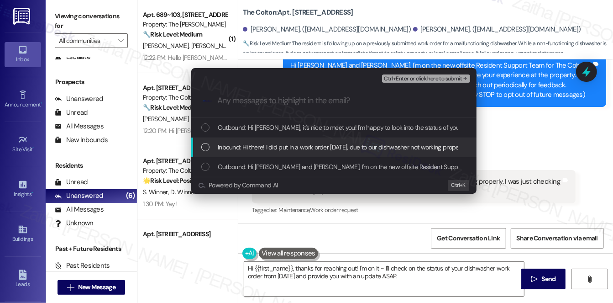
click at [296, 148] on span "Inbound: Hi there! I did put in a work order last Friday, due to our dishwasher…" at bounding box center [417, 147] width 398 height 10
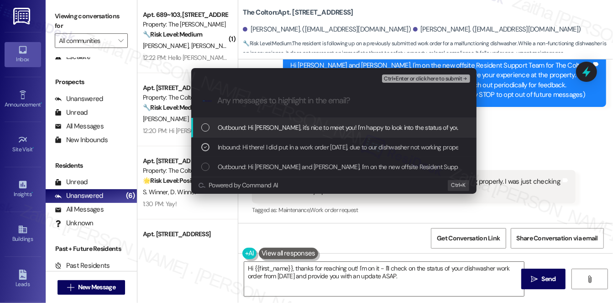
click at [405, 83] on button "Ctrl+Enter or click here to submit" at bounding box center [426, 78] width 88 height 8
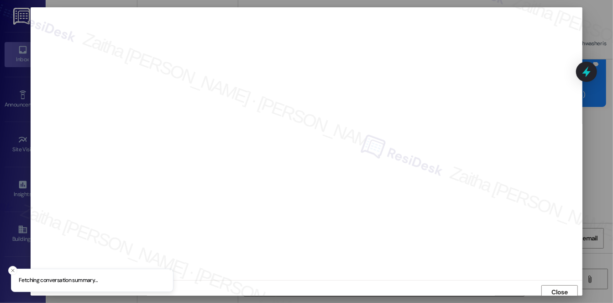
scroll to position [4, 0]
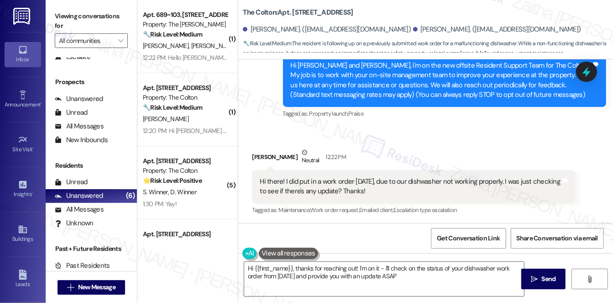
type textarea "Hi {{first_name}}, thanks for reaching out! I'm on it - I'll check on the statu…"
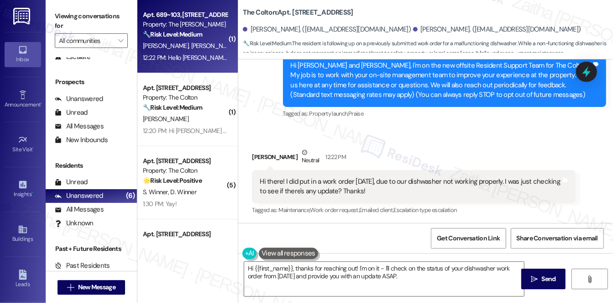
click at [209, 47] on div "K. Porcelli M. Krohne" at bounding box center [185, 45] width 86 height 11
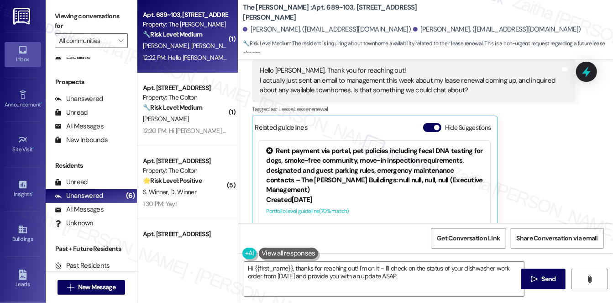
scroll to position [247, 0]
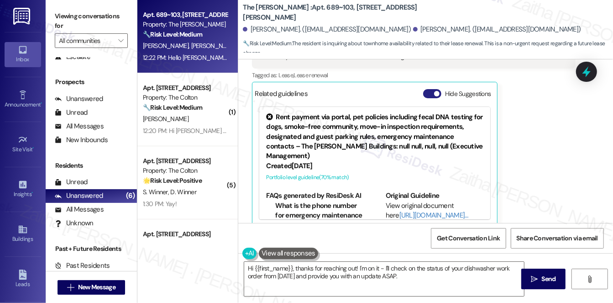
click at [426, 89] on button "Hide Suggestions" at bounding box center [432, 93] width 18 height 9
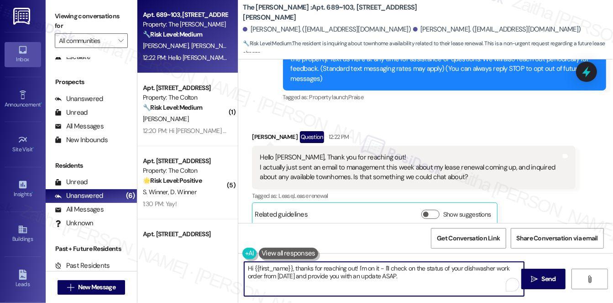
drag, startPoint x: 254, startPoint y: 268, endPoint x: 421, endPoint y: 277, distance: 166.9
click at [421, 277] on textarea "Hi {{first_name}}, thanks for reaching out! I'm on it - I'll check on the statu…" at bounding box center [384, 279] width 280 height 34
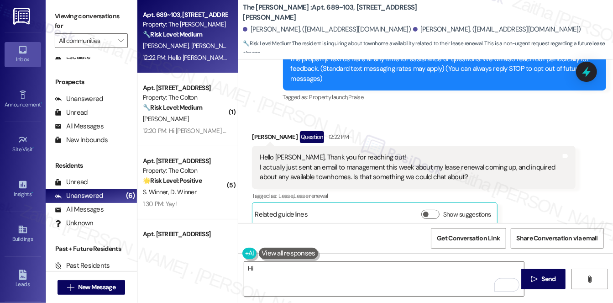
click at [260, 131] on div "Mikayla Krohne Question 12:22 PM" at bounding box center [414, 138] width 324 height 15
copy div "Mikayla"
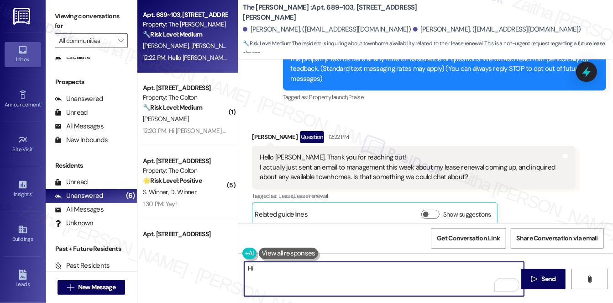
click at [265, 270] on textarea "Hi" at bounding box center [384, 279] width 280 height 34
paste textarea "Mikayla"
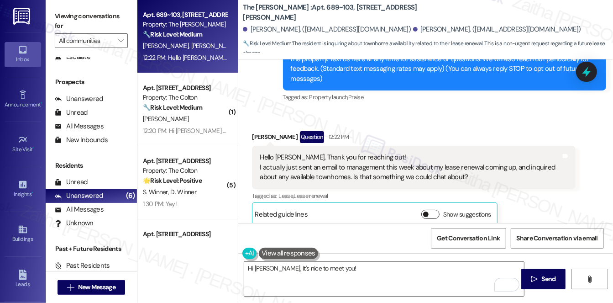
click at [430, 210] on button "Show suggestions" at bounding box center [430, 214] width 18 height 9
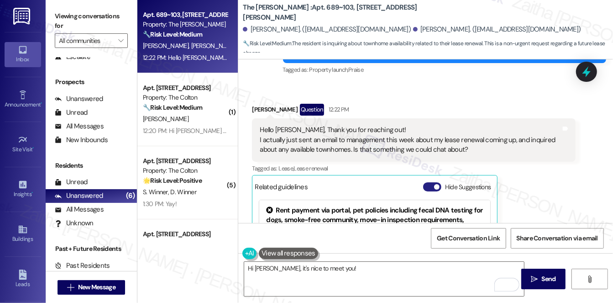
scroll to position [168, 0]
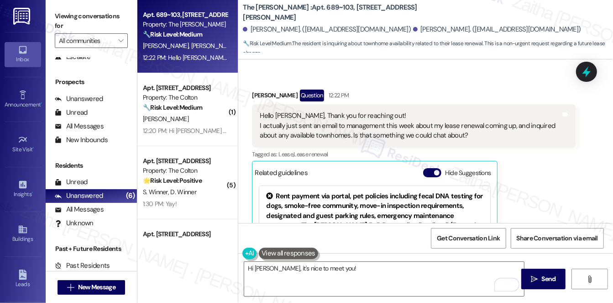
click at [427, 168] on button "Hide Suggestions" at bounding box center [432, 172] width 18 height 9
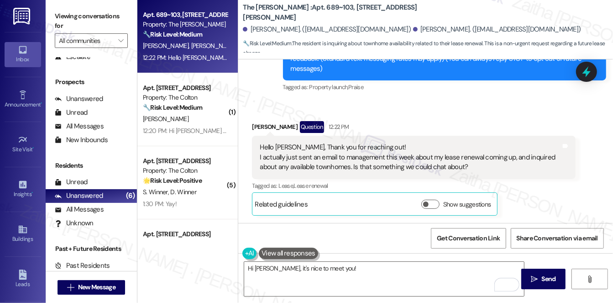
scroll to position [126, 0]
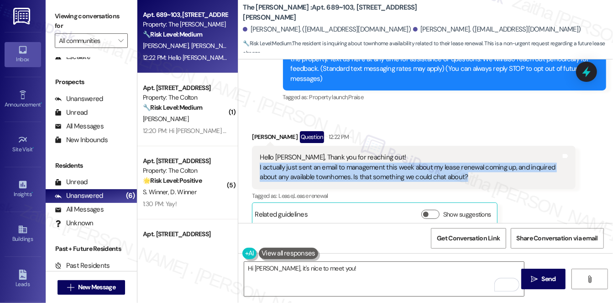
drag, startPoint x: 256, startPoint y: 157, endPoint x: 483, endPoint y: 175, distance: 228.1
click at [483, 175] on div "Hello Sarah, Thank you for reaching out! I actually just sent an email to manag…" at bounding box center [414, 167] width 324 height 43
copy div "I actually just sent an email to management this week about my lease renewal co…"
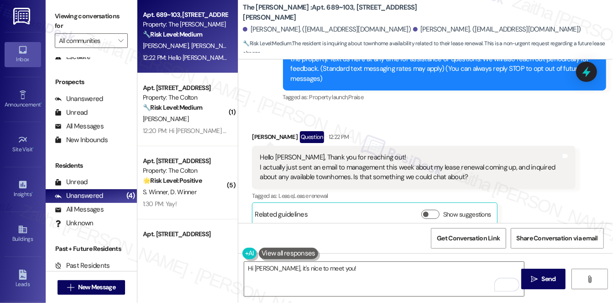
click at [423, 110] on div "Received via SMS Mikayla Krohne Question 12:22 PM Hello Sarah, Thank you for re…" at bounding box center [425, 171] width 375 height 122
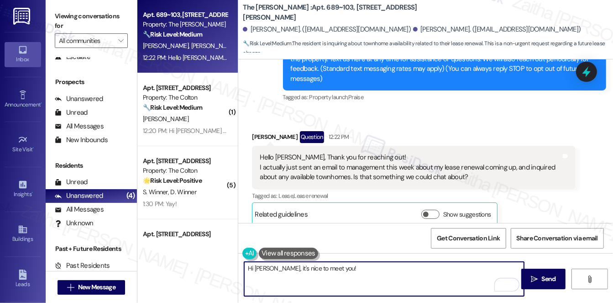
click at [347, 270] on textarea "Hi Mikayla, it's nice to meet you!" at bounding box center [384, 279] width 280 height 34
drag, startPoint x: 331, startPoint y: 267, endPoint x: 511, endPoint y: 262, distance: 180.4
click at [511, 262] on textarea "Hi Mikayla, it's nice to meet you! I understand an email about your lease renew…" at bounding box center [384, 279] width 280 height 34
paste textarea "thank you for letting me know you’ve already reached out about your lease renew…"
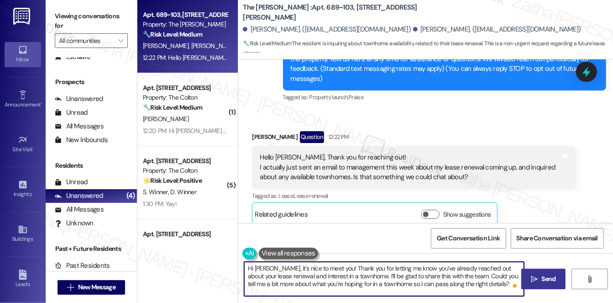
type textarea "Hi Mikayla, it's nice to meet you! Thank you for letting me know you’ve already…"
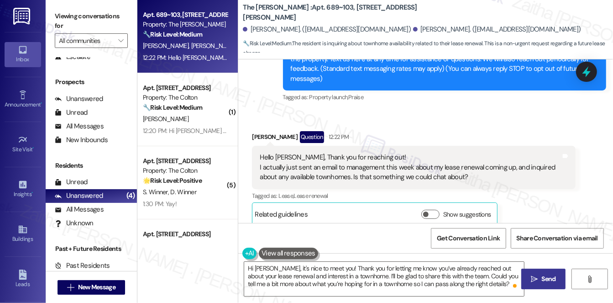
click at [539, 278] on span " Send" at bounding box center [543, 279] width 29 height 10
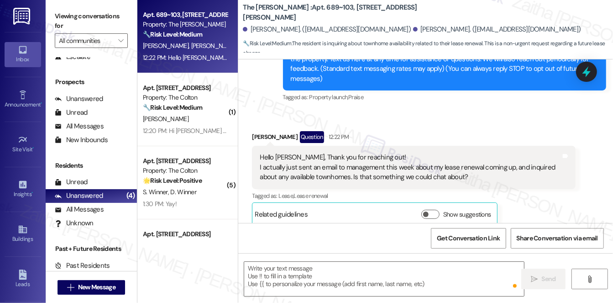
type textarea "Fetching suggested responses. Please feel free to read through the conversation…"
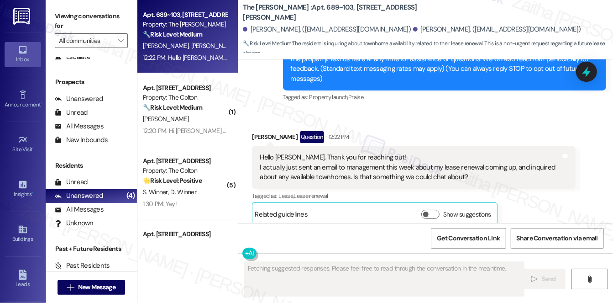
scroll to position [126, 0]
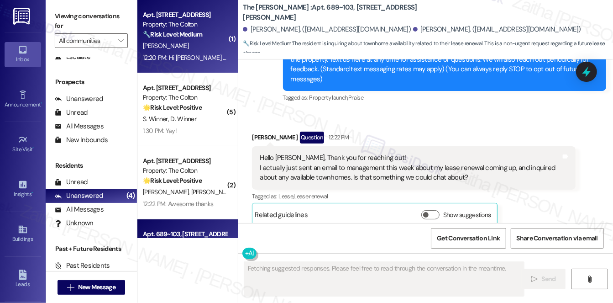
click at [185, 44] on div "[PERSON_NAME]" at bounding box center [185, 45] width 86 height 11
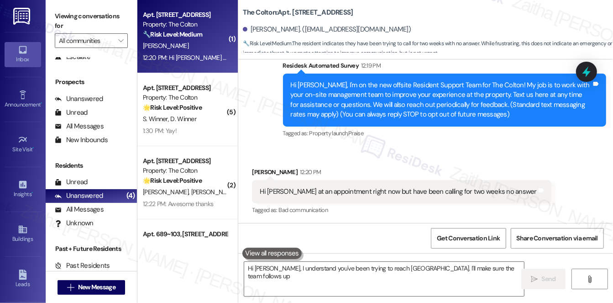
scroll to position [81, 0]
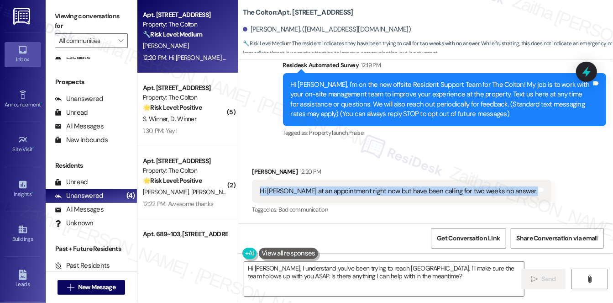
drag, startPoint x: 254, startPoint y: 190, endPoint x: 517, endPoint y: 192, distance: 263.0
click at [517, 192] on div "Hi Sarah Im at an appointment right now but have been calling for two weeks no …" at bounding box center [401, 190] width 299 height 23
copy div "Hi Sarah Im at an appointment right now but have been calling for two weeks no …"
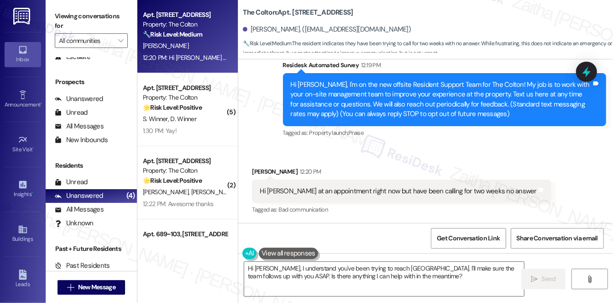
click at [347, 161] on div "Received via SMS Jenna Roberts 12:20 PM Hi Sarah Im at an appointment right now…" at bounding box center [401, 191] width 313 height 63
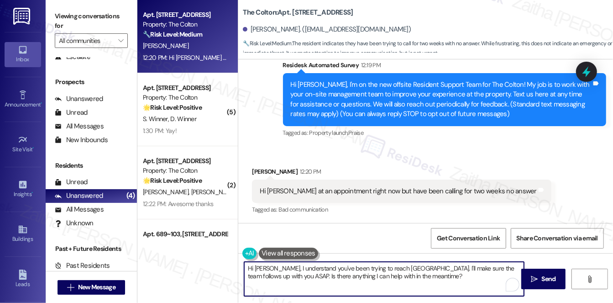
drag, startPoint x: 271, startPoint y: 267, endPoint x: 378, endPoint y: 276, distance: 107.6
click at [378, 276] on textarea "Hi Jenna, I understand you've been trying to reach us. I'll make sure the team …" at bounding box center [384, 279] width 280 height 34
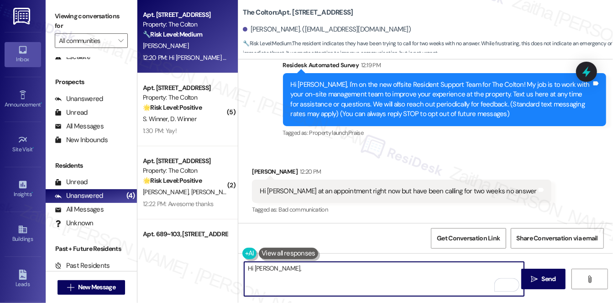
paste textarea "I’m sorry to hear you’ve had trouble getting through by phone. I want to make s…"
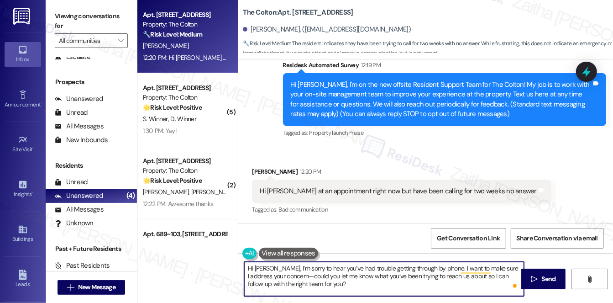
click at [249, 267] on textarea "Hi Jenna, I’m sorry to hear you’ve had trouble getting through by phone. I want…" at bounding box center [384, 279] width 280 height 34
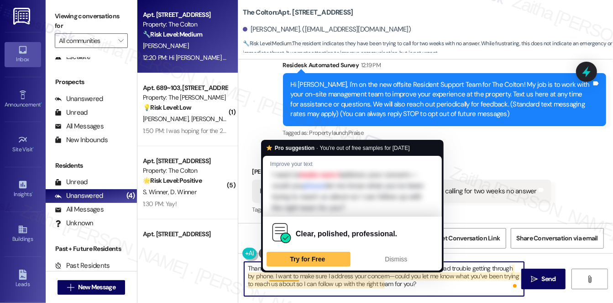
click at [284, 275] on textarea "Thank you for letting me know, Jenna. I’m sorry to hear you’ve had trouble gett…" at bounding box center [384, 279] width 280 height 34
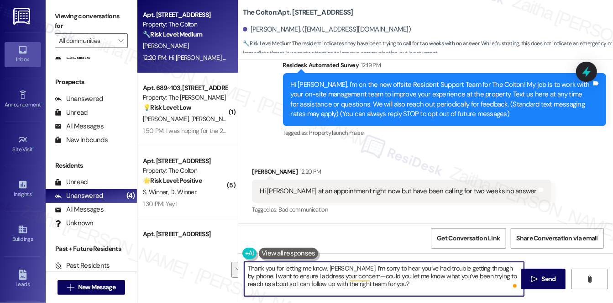
drag, startPoint x: 510, startPoint y: 267, endPoint x: 348, endPoint y: 275, distance: 162.8
click at [348, 275] on textarea "Thank you for letting me know, Jenna. I’m sorry to hear you’ve had trouble gett…" at bounding box center [384, 279] width 280 height 34
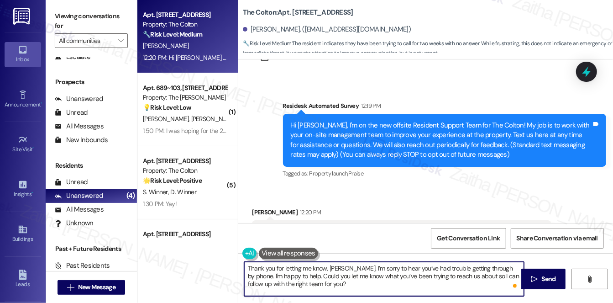
scroll to position [81, 0]
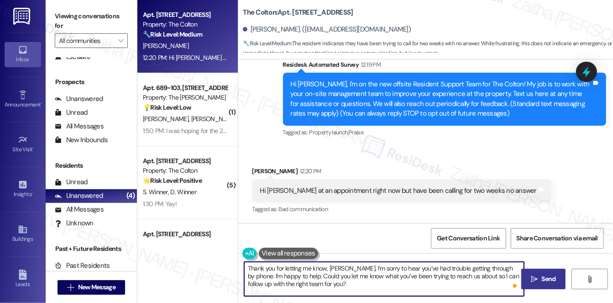
type textarea "Thank you for letting me know, Jenna. I’m sorry to hear you’ve had trouble gett…"
click at [542, 282] on span "Send" at bounding box center [548, 279] width 14 height 10
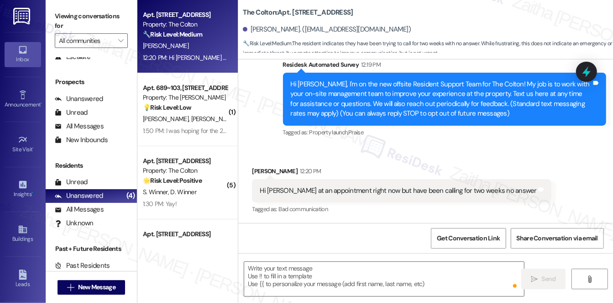
type textarea "Fetching suggested responses. Please feel free to read through the conversation…"
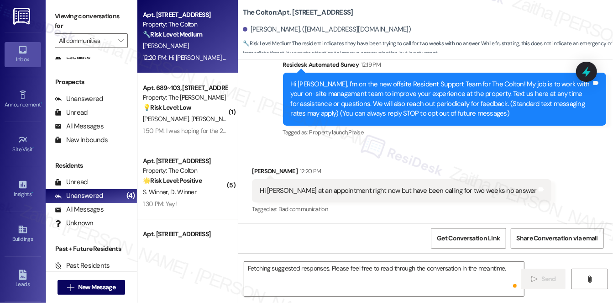
scroll to position [81, 0]
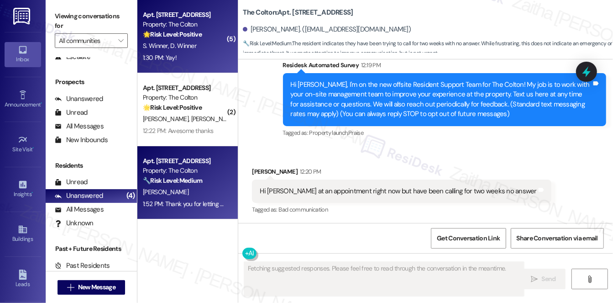
click at [197, 61] on div "1:30 PM: Yay! 1:30 PM: Yay!" at bounding box center [185, 57] width 86 height 11
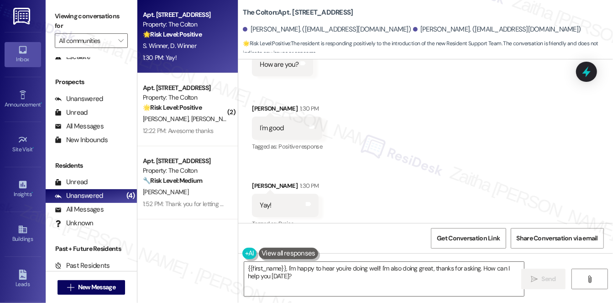
scroll to position [350, 0]
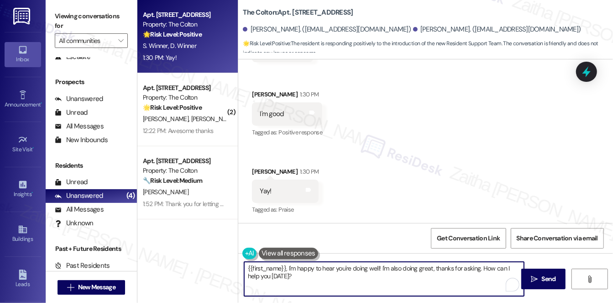
click at [246, 267] on textarea "{{first_name}}, I'm happy to hear you're doing well! I'm also doing great, than…" at bounding box center [384, 279] width 280 height 34
drag, startPoint x: 294, startPoint y: 267, endPoint x: 301, endPoint y: 278, distance: 12.3
click at [301, 278] on textarea "Hi {{first_name}}, I'm happy to hear you're doing well! I'm also doing great, t…" at bounding box center [384, 279] width 280 height 34
paste textarea "if you have any other concerns or home-related issues"
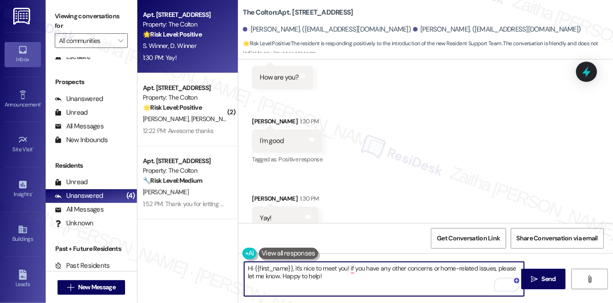
scroll to position [351, 0]
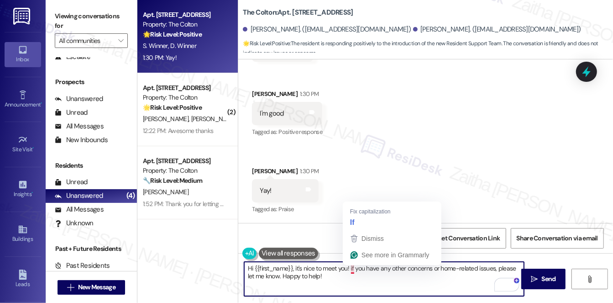
click at [352, 267] on textarea "Hi {{first_name}}, it's nice to meet you! if you have any other concerns or hom…" at bounding box center [384, 279] width 280 height 34
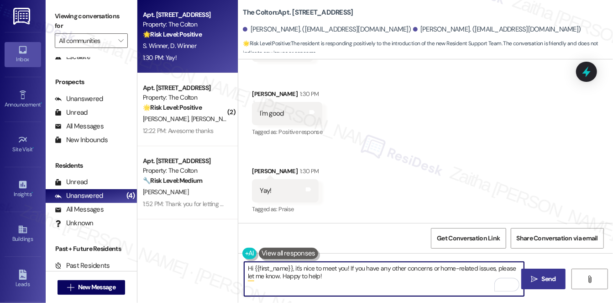
type textarea "Hi {{first_name}}, it's nice to meet you! If you have any other concerns or hom…"
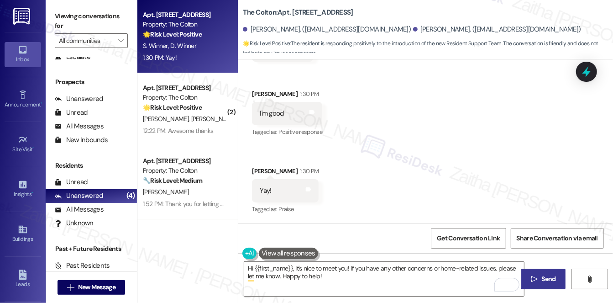
click at [540, 278] on span "Send" at bounding box center [549, 279] width 18 height 10
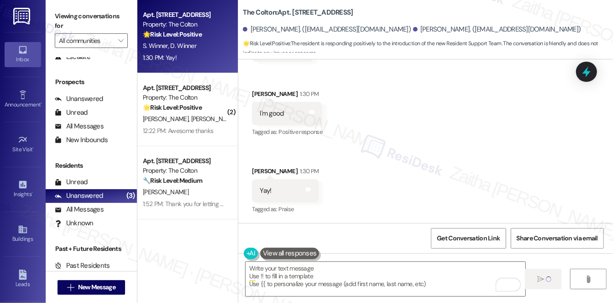
type textarea "Fetching suggested responses. Please feel free to read through the conversation…"
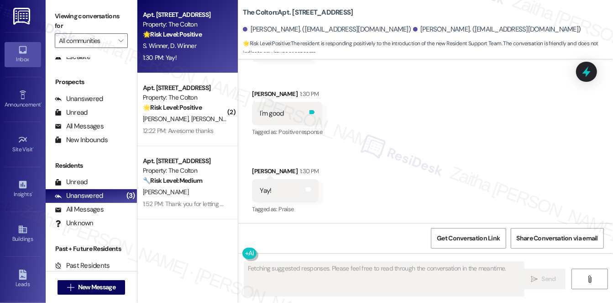
scroll to position [350, 0]
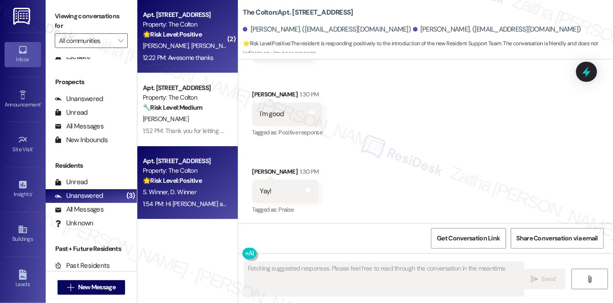
click at [208, 56] on div "12:22 PM: Awesome thanks 12:22 PM: Awesome thanks" at bounding box center [178, 57] width 70 height 8
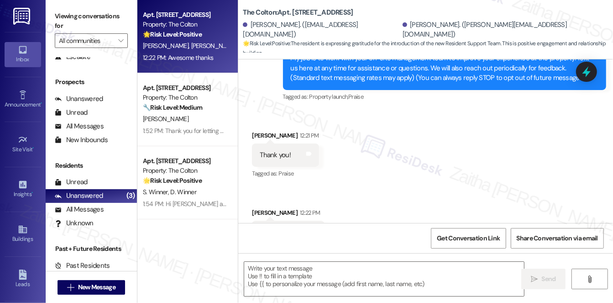
scroll to position [158, 0]
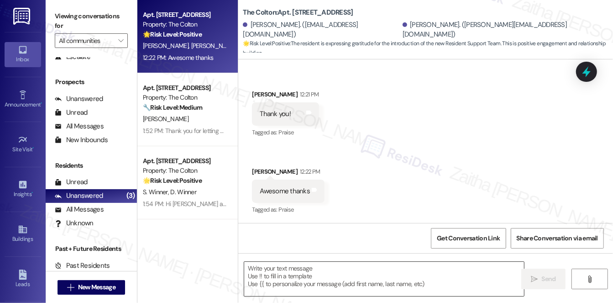
click at [265, 273] on textarea at bounding box center [384, 279] width 280 height 34
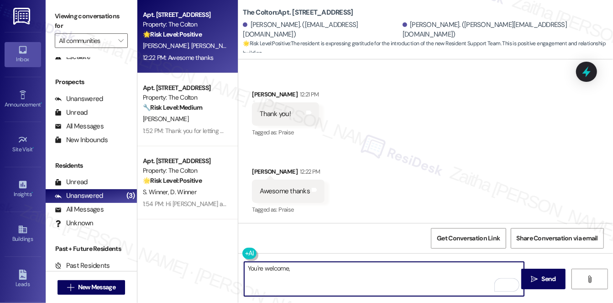
click at [260, 92] on div "Cristina Stensrude 12:21 PM" at bounding box center [285, 95] width 67 height 13
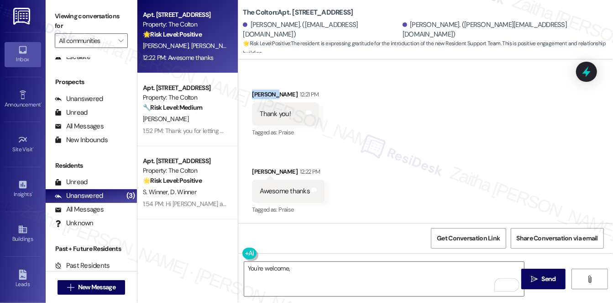
click at [260, 92] on div "Cristina Stensrude 12:21 PM" at bounding box center [285, 95] width 67 height 13
copy div "Cristina"
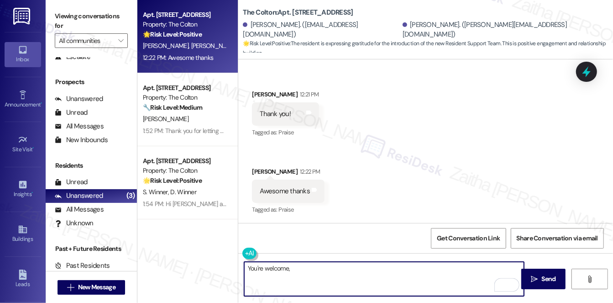
click at [305, 275] on textarea "You're welcome," at bounding box center [384, 279] width 280 height 34
paste textarea "Cristina"
type textarea "You're welcome, Cristina and"
click at [256, 170] on div "Derrick Mccambridge 12:22 PM" at bounding box center [288, 173] width 73 height 13
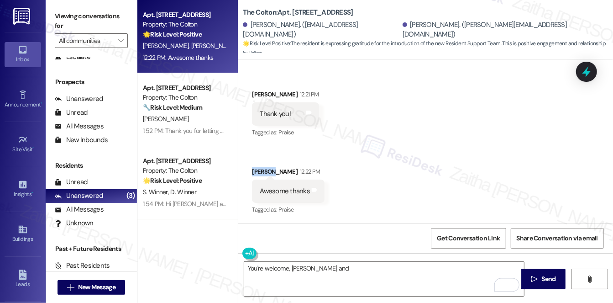
click at [256, 170] on div "Derrick Mccambridge 12:22 PM" at bounding box center [288, 173] width 73 height 13
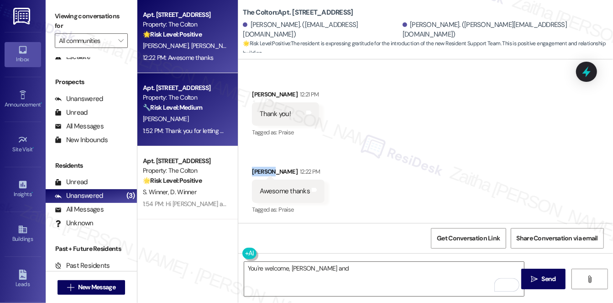
copy div "Derrick"
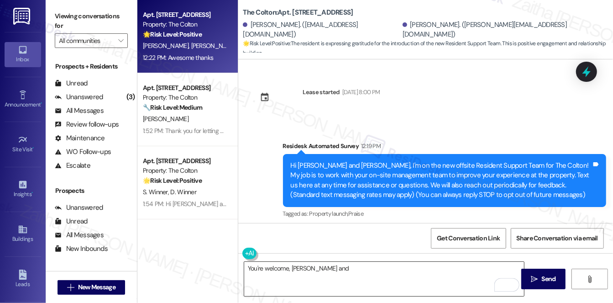
drag, startPoint x: 0, startPoint y: 0, endPoint x: 361, endPoint y: 274, distance: 452.9
click at [361, 274] on textarea "You're welcome, Cristina and" at bounding box center [384, 279] width 280 height 34
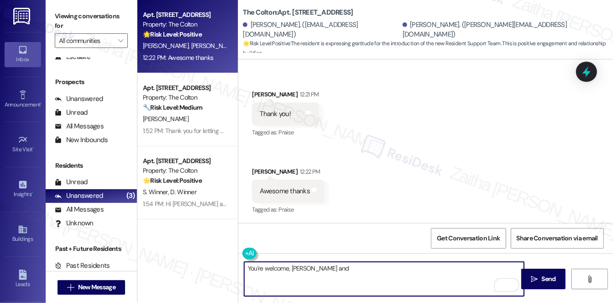
paste textarea "Derrick"
paste textarea "Please don't hesitate to contact us if you have any other concerns or home-rela…"
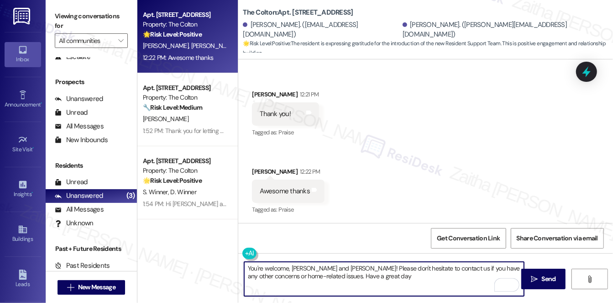
drag, startPoint x: 338, startPoint y: 274, endPoint x: 388, endPoint y: 275, distance: 49.8
click at [388, 275] on textarea "You're welcome, Cristina and Derrick! Please don't hesitate to contact us if yo…" at bounding box center [384, 279] width 280 height 34
click at [413, 268] on textarea "You're welcome, Cristina and Derrick! Please don't hesitate to contact us if yo…" at bounding box center [384, 279] width 280 height 34
type textarea "You're welcome, Cristina and Derrick! Please don't hesitate to reach out if you…"
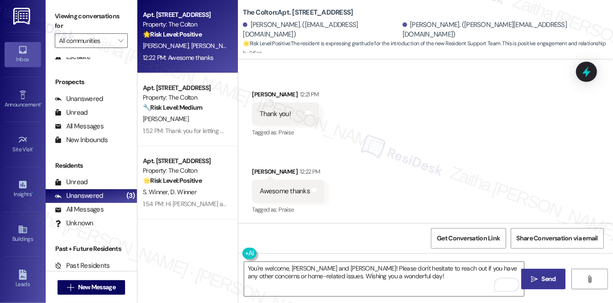
click at [539, 279] on span " Send" at bounding box center [543, 279] width 29 height 10
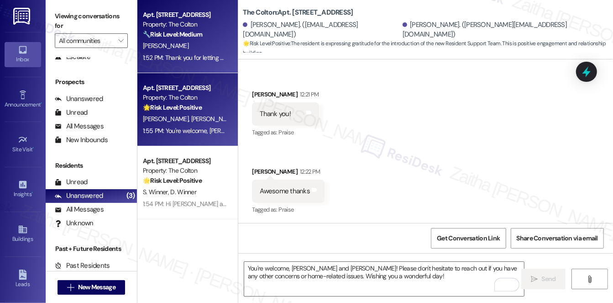
click at [229, 54] on div "Apt. B102, 3255 E Greenhurst Rd Property: The Colton 🔧 Risk Level: Medium The r…" at bounding box center [187, 36] width 100 height 73
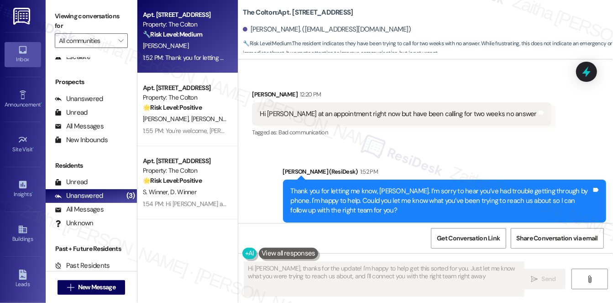
type textarea "Hi Jenna, thanks for the update! I'm happy to help get this sorted for you. Jus…"
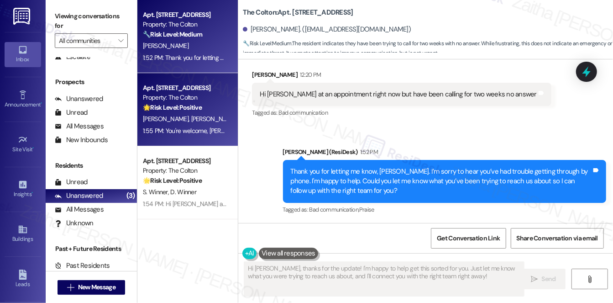
click at [183, 99] on div "Property: The Colton" at bounding box center [185, 98] width 84 height 10
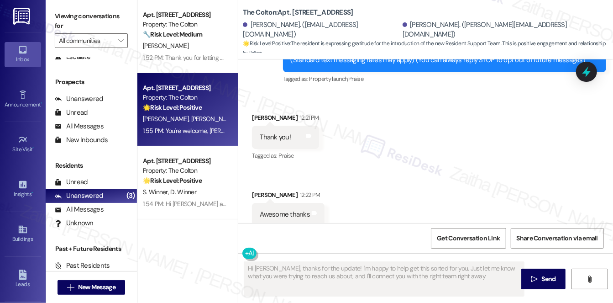
type textarea "Hi Jenna, thanks for the update! I'm happy to help get this sorted for you. Jus…"
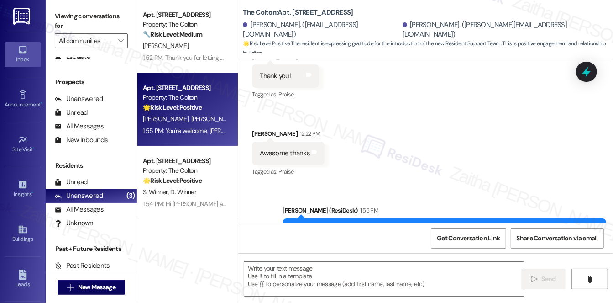
scroll to position [245, 0]
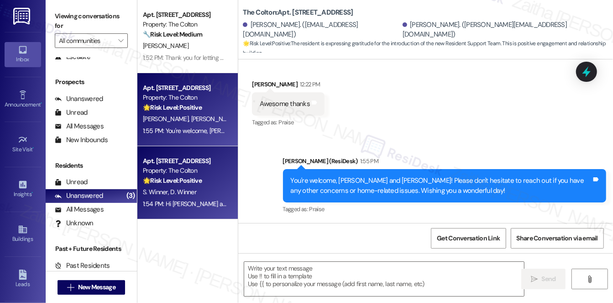
click at [224, 192] on div "S. Winner D. Winner" at bounding box center [185, 191] width 86 height 11
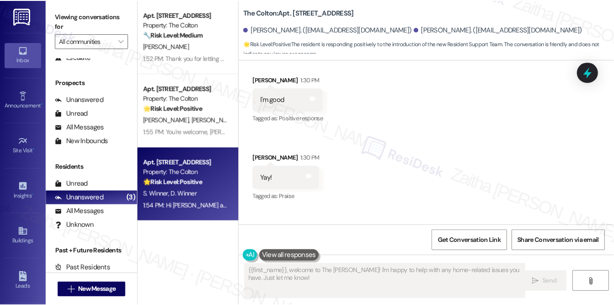
scroll to position [437, 0]
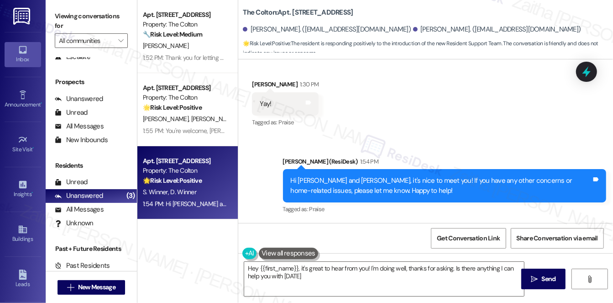
type textarea "Hey {{first_name}}, it's great to hear from you! I'm doing well, thanks for ask…"
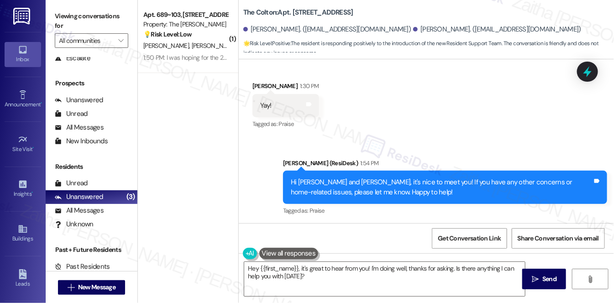
scroll to position [437, 0]
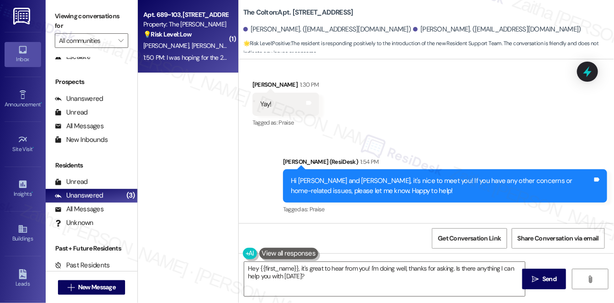
click at [215, 32] on div "💡 Risk Level: Low The resident is inquiring about a specific type of townhome f…" at bounding box center [185, 35] width 84 height 10
type textarea "{{first_name}}, welcome to The Colton! I'm happy to help with any home-related …"
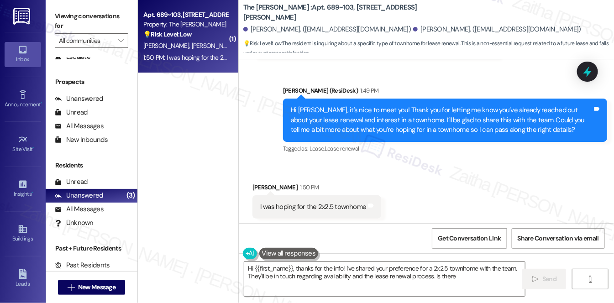
scroll to position [299, 0]
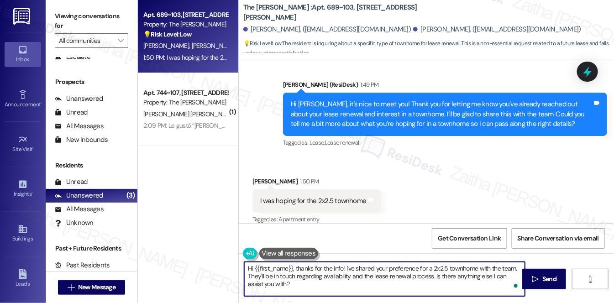
drag, startPoint x: 296, startPoint y: 269, endPoint x: 227, endPoint y: 268, distance: 68.5
click at [227, 268] on div "Apt. 689~103, 3104 N Venable Ln Property: The Wesley 💡 Risk Level: Low The resi…" at bounding box center [376, 151] width 476 height 303
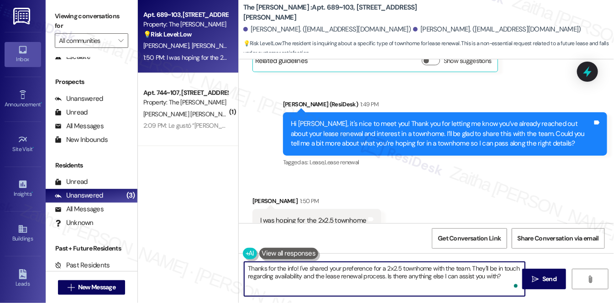
scroll to position [299, 0]
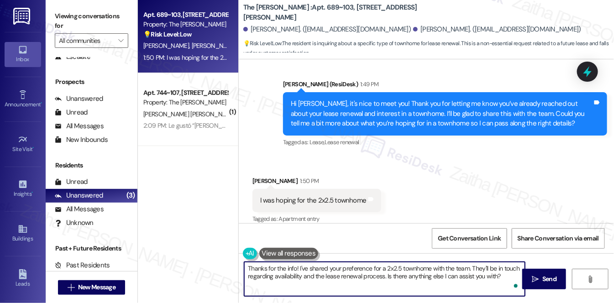
click at [316, 267] on textarea "Thanks for the info! I've shared your preference for a 2x2.5 townhome with the …" at bounding box center [384, 279] width 281 height 34
drag, startPoint x: 462, startPoint y: 265, endPoint x: 500, endPoint y: 276, distance: 40.3
click at [500, 276] on textarea "Thanks for the info! I'll share your preference for a 2x2.5 townhome with the t…" at bounding box center [384, 279] width 281 height 34
click at [464, 266] on textarea "Thanks for the info! I'll share your preference for a 2x2.5 townhome with the t…" at bounding box center [384, 279] width 281 height 34
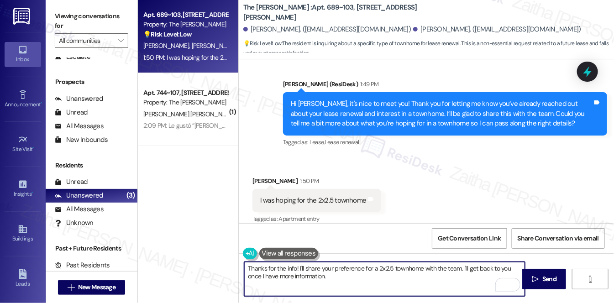
click at [464, 266] on textarea "Thanks for the info! I'll share your preference for a 2x2.5 townhome with the t…" at bounding box center [384, 279] width 281 height 34
click at [352, 276] on textarea "Thanks for the info! I'll share your preference for a 2x2.5 townhome with the t…" at bounding box center [384, 279] width 281 height 34
type textarea "Thanks for the info! I'll share your preference for a 2x2.5 townhome with the t…"
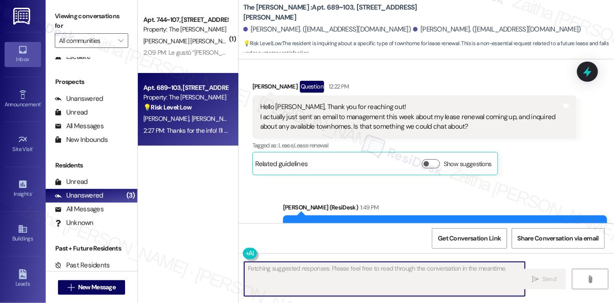
scroll to position [174, 0]
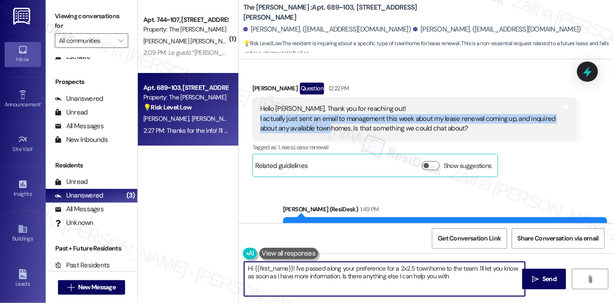
type textarea "Hi {{first_name}}! I've passed along your preference for a 2x2.5 townhome to th…"
drag, startPoint x: 317, startPoint y: 121, endPoint x: 472, endPoint y: 126, distance: 154.9
click at [472, 126] on div "Hello Sarah, Thank you for reaching out! I actually just sent an email to manag…" at bounding box center [414, 118] width 324 height 43
copy div "I actually just sent an email to management this week about my lease renewal co…"
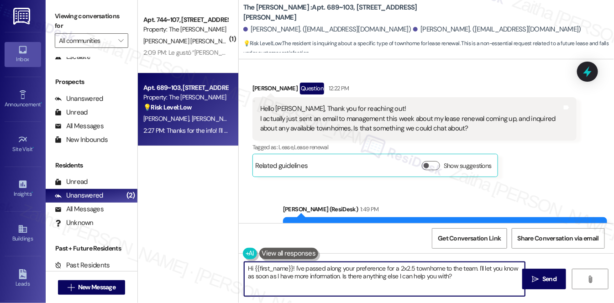
click at [545, 163] on div "Mikayla Krohne Question 12:22 PM Hello Sarah, Thank you for reaching out! I act…" at bounding box center [414, 130] width 324 height 95
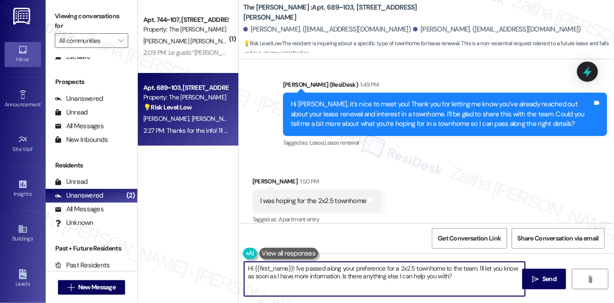
scroll to position [341, 0]
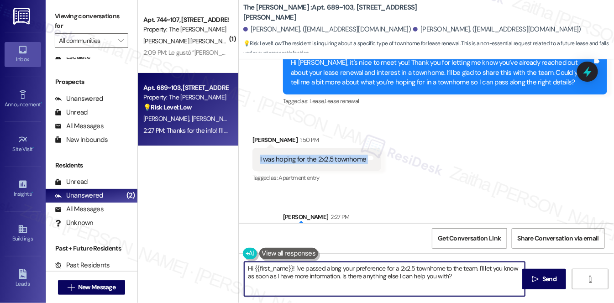
drag, startPoint x: 252, startPoint y: 149, endPoint x: 378, endPoint y: 156, distance: 126.2
click at [378, 156] on div "Received via SMS Mikayla Krohne 1:50 PM I was hoping for the 2x2.5 townhome Tag…" at bounding box center [317, 159] width 142 height 63
copy div "I was hoping for the 2x2.5 townhome Tags and notes"
click at [583, 76] on icon at bounding box center [588, 72] width 16 height 16
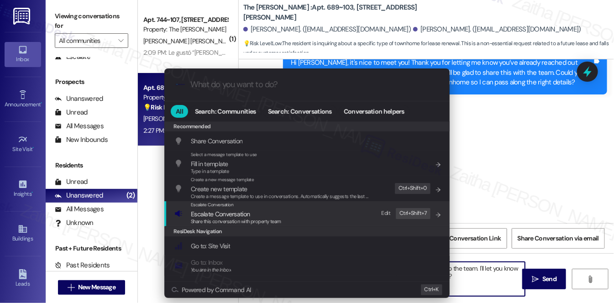
click at [232, 214] on span "Escalate Conversation" at bounding box center [220, 214] width 59 height 8
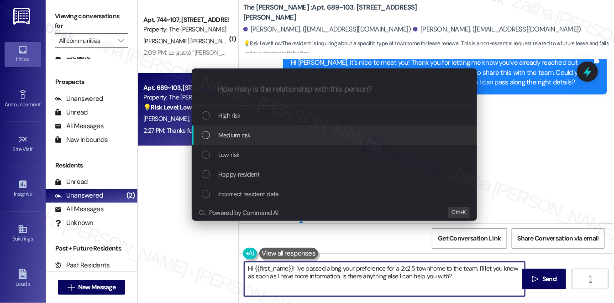
click at [234, 135] on span "Medium risk" at bounding box center [234, 135] width 32 height 10
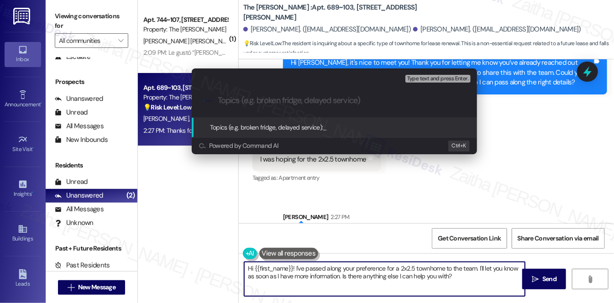
paste input "Inquiry: 2x2.5 Townhome Options with Lease Renewal"
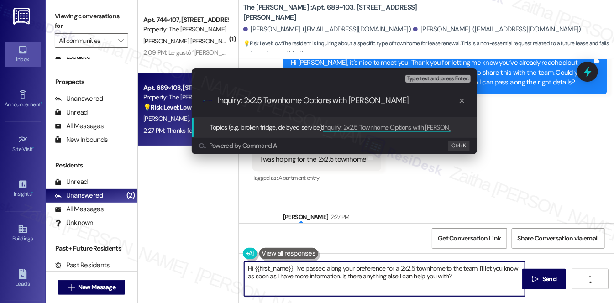
drag, startPoint x: 244, startPoint y: 100, endPoint x: 200, endPoint y: 98, distance: 43.4
click at [200, 98] on div ".cls-1{fill:#0a055f;}.cls-2{fill:#0cc4c4;} resideskLogoBlueOrange Inquiry: 2x2.…" at bounding box center [334, 100] width 285 height 32
type input "Inquiry: 2x2.5 Townhome Options with Lease Renewal"
drag, startPoint x: 416, startPoint y: 101, endPoint x: 219, endPoint y: 89, distance: 198.1
click at [216, 95] on div ".cls-1{fill:#0a055f;}.cls-2{fill:#0cc4c4;} resideskLogoBlueOrange Inquiry: 2x2.…" at bounding box center [334, 100] width 285 height 32
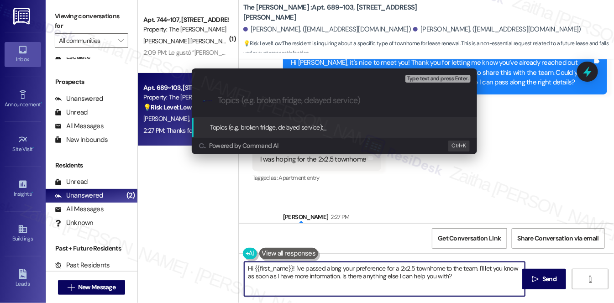
paste input "Lease Renewal & Townhome Inquiry"
type input "Lease Renewal & Townhome Inquiry"
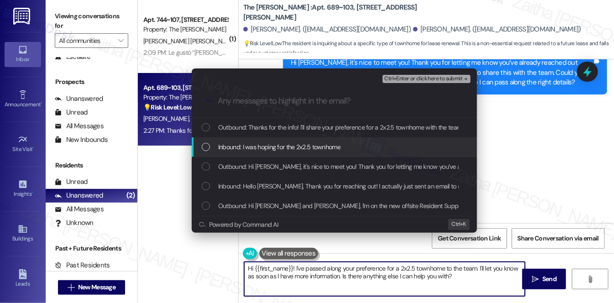
click at [298, 144] on span "Inbound: I was hoping for the 2x2.5 townhome" at bounding box center [279, 147] width 122 height 10
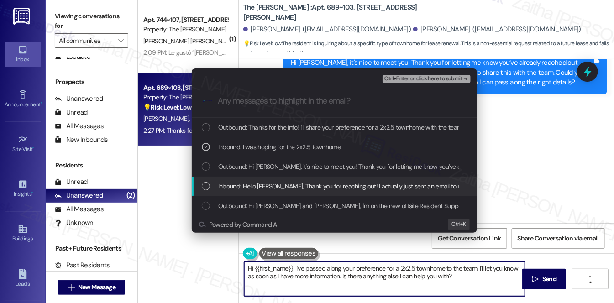
click at [315, 190] on span "Inbound: Hello Sarah, Thank you for reaching out! I actually just sent an email…" at bounding box center [531, 186] width 626 height 10
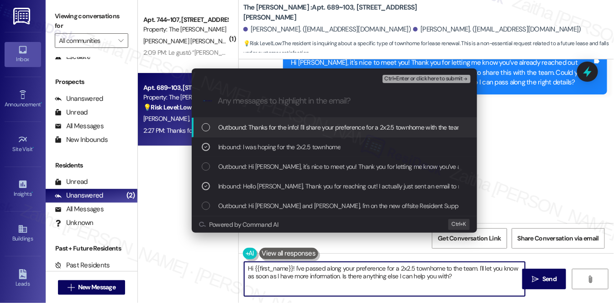
click at [416, 79] on span "Ctrl+Enter or click here to submit" at bounding box center [423, 79] width 78 height 6
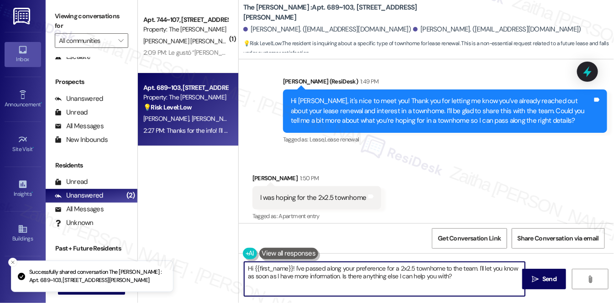
scroll to position [299, 0]
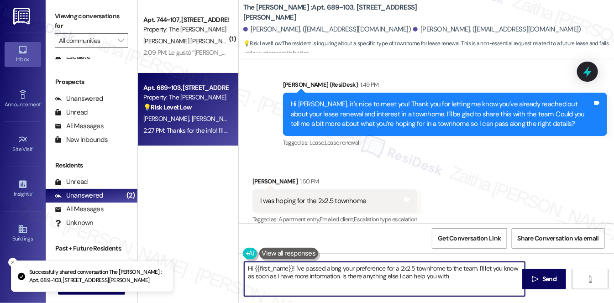
type textarea "Hi {{first_name}}! I've passed along your preference for a 2x2.5 townhome to th…"
click at [191, 40] on div "J. Parra Torres" at bounding box center [185, 41] width 86 height 11
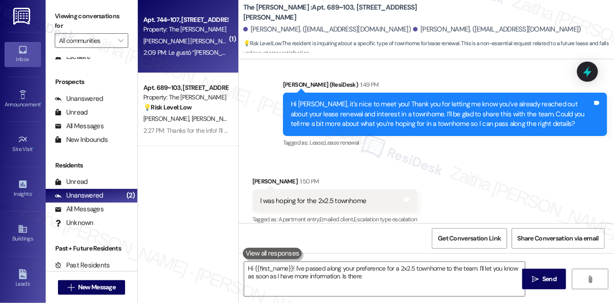
type textarea "Hi {{first_name}}! I've passed along your preference for a 2x2.5 townhome to th…"
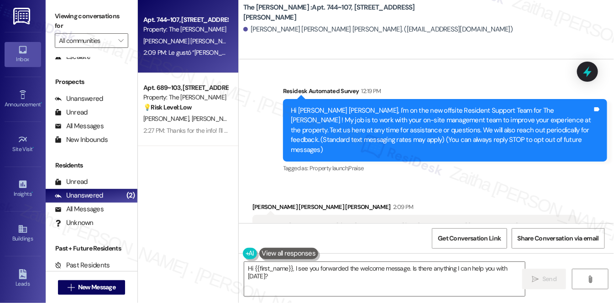
scroll to position [110, 0]
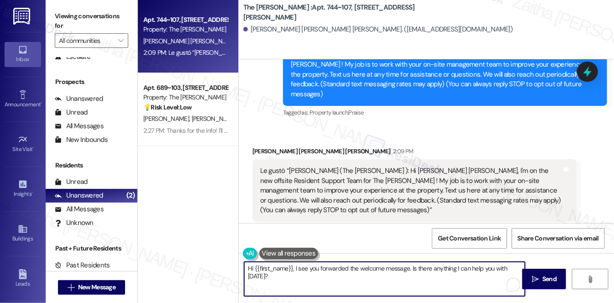
drag, startPoint x: 294, startPoint y: 266, endPoint x: 303, endPoint y: 278, distance: 14.9
click at [303, 278] on textarea "Hi {{first_name}}, I see you forwarded the welcome message. Is there anything I…" at bounding box center [384, 279] width 281 height 34
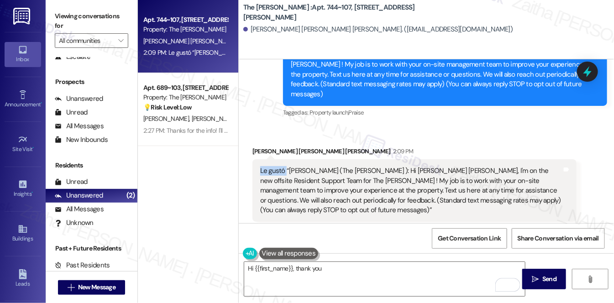
drag, startPoint x: 254, startPoint y: 157, endPoint x: 285, endPoint y: 158, distance: 31.0
click at [285, 159] on div "Le gustó “Sarah (The Wesley ): Hi Joan Jose, I'm on the new offsite Resident Su…" at bounding box center [414, 190] width 324 height 63
copy div "Le gustó"
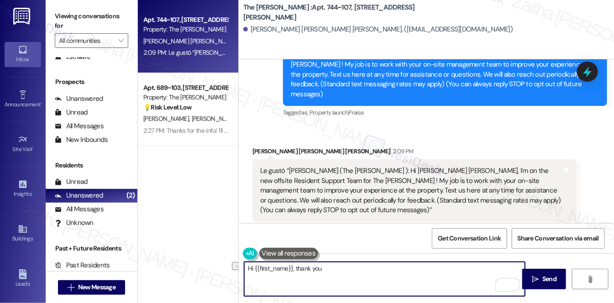
drag, startPoint x: 320, startPoint y: 267, endPoint x: 340, endPoint y: 267, distance: 19.2
click at [340, 267] on textarea "Hi {{first_name}}, thank you" at bounding box center [384, 279] width 281 height 34
paste textarea "Please don't hesitate to contact us if you have any other concerns or home-rela…"
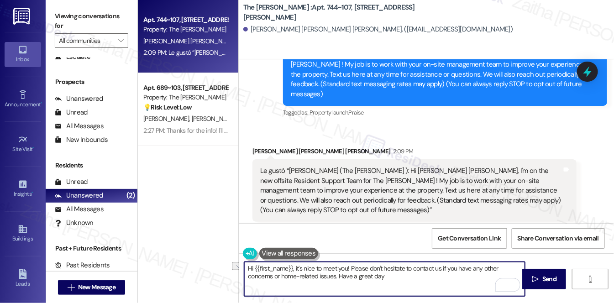
drag, startPoint x: 441, startPoint y: 268, endPoint x: 416, endPoint y: 267, distance: 24.2
click at [415, 266] on textarea "Hi {{first_name}}, it's nice to meet you! Please don't hesitate to contact us i…" at bounding box center [384, 279] width 281 height 34
click at [358, 275] on textarea "Hi {{first_name}}, it's nice to meet you! Please don't hesitate to reach out if…" at bounding box center [384, 279] width 281 height 34
type textarea "Hi {{first_name}}, it's nice to meet you! Please don't hesitate to reach out if…"
click at [543, 277] on span "Send" at bounding box center [549, 279] width 14 height 10
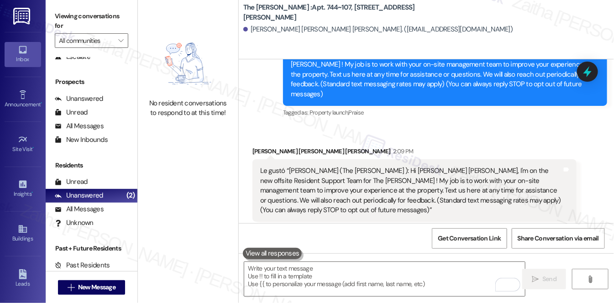
scroll to position [110, 0]
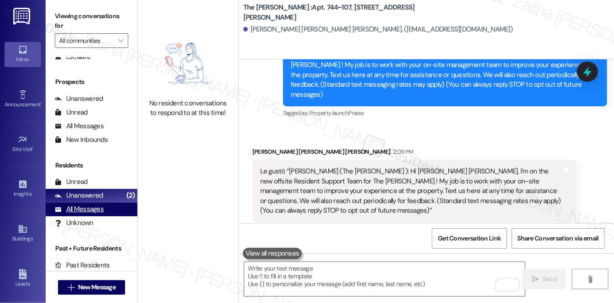
click at [84, 213] on div "All Messages" at bounding box center [79, 210] width 49 height 10
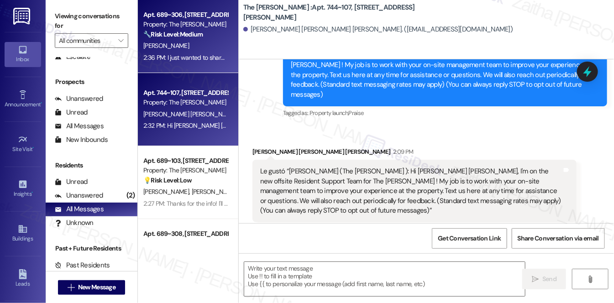
type textarea "Fetching suggested responses. Please feel free to read through the conversation…"
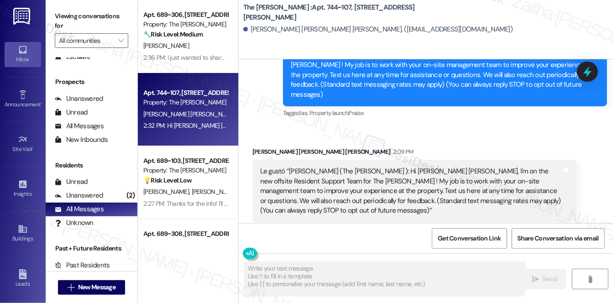
click at [200, 45] on div "[PERSON_NAME]" at bounding box center [185, 45] width 86 height 11
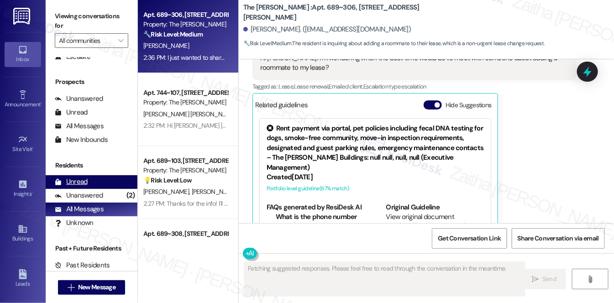
scroll to position [236, 0]
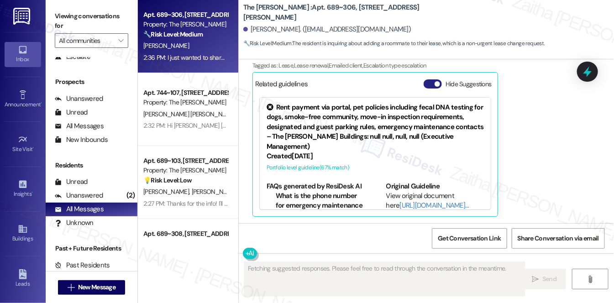
click at [428, 83] on button "Hide Suggestions" at bounding box center [433, 83] width 18 height 9
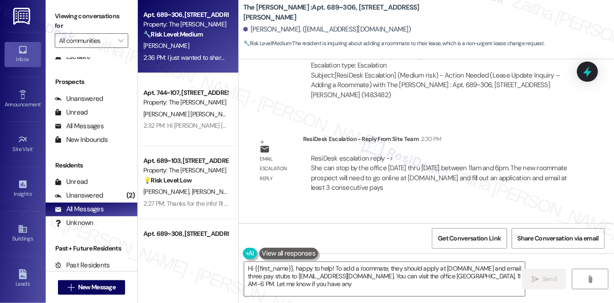
scroll to position [534, 0]
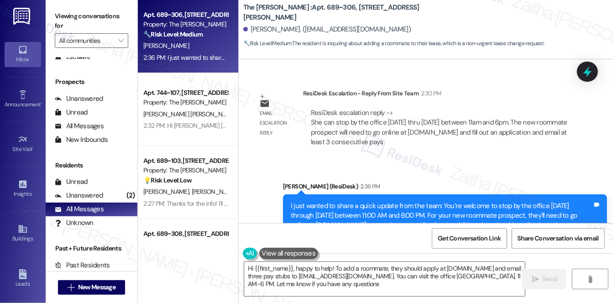
type textarea "Hi {{first_name}}, happy to help! To add a roommate, they should apply at livew…"
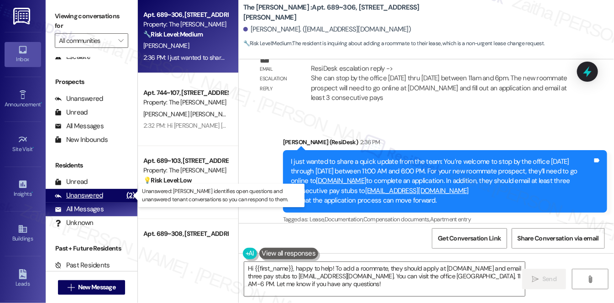
click at [90, 197] on div "Unanswered" at bounding box center [79, 196] width 48 height 10
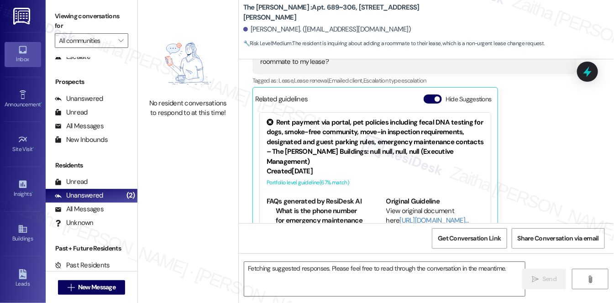
scroll to position [236, 0]
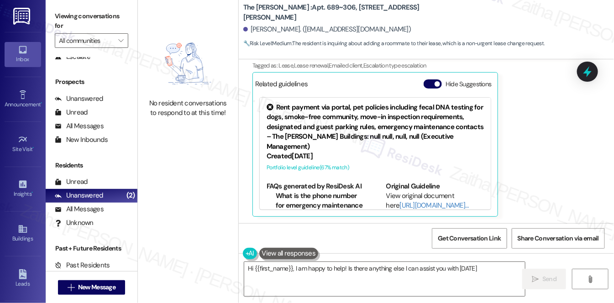
type textarea "Hi {{first_name}}, I am happy to help! Is there anything else I can assist you …"
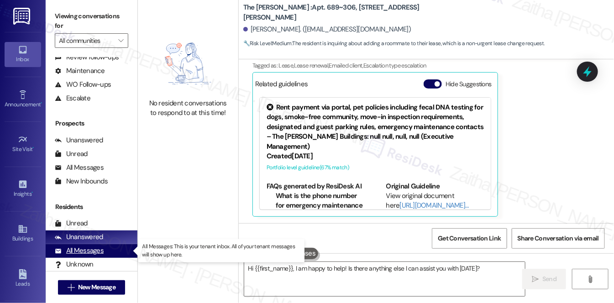
click at [93, 252] on div "All Messages" at bounding box center [79, 251] width 49 height 10
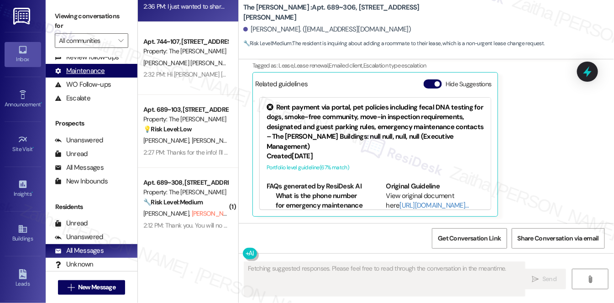
scroll to position [166, 0]
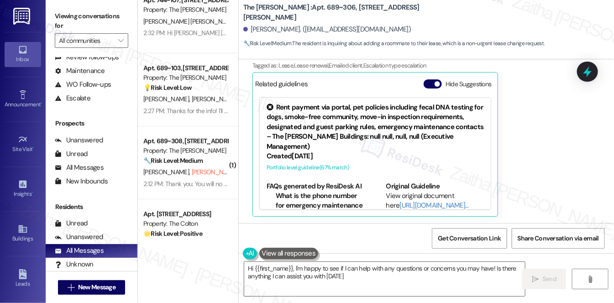
type textarea "Hi {{first_name}}, I'm happy to see if I can help with any questions or concern…"
click at [427, 85] on button "Hide Suggestions" at bounding box center [433, 83] width 18 height 9
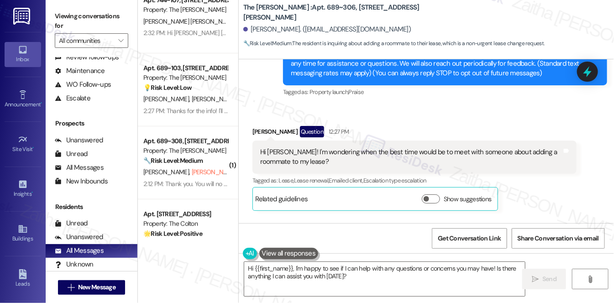
scroll to position [112, 0]
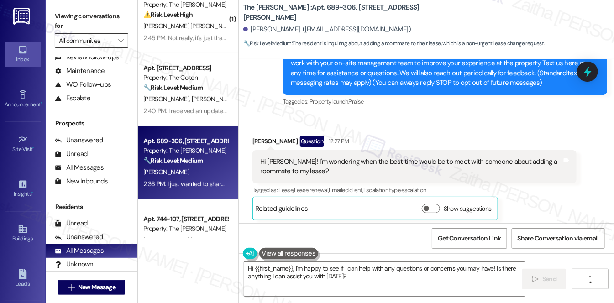
click at [105, 41] on input "All communities" at bounding box center [86, 40] width 55 height 15
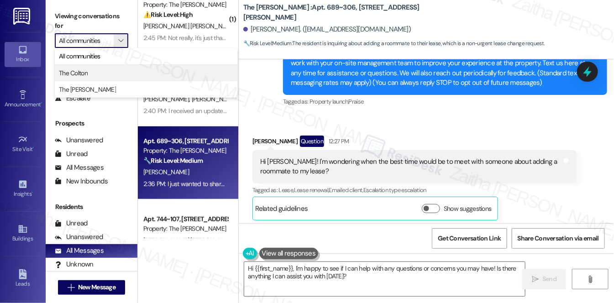
click at [89, 69] on span "The Colton" at bounding box center [146, 72] width 174 height 9
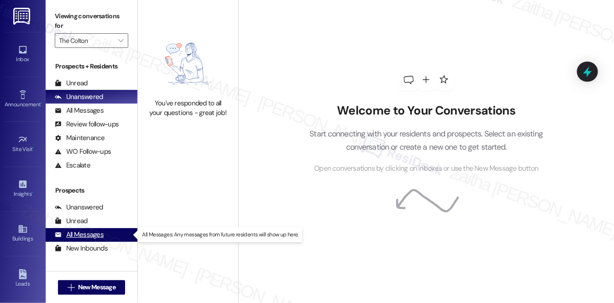
click at [89, 237] on div "All Messages" at bounding box center [79, 235] width 49 height 10
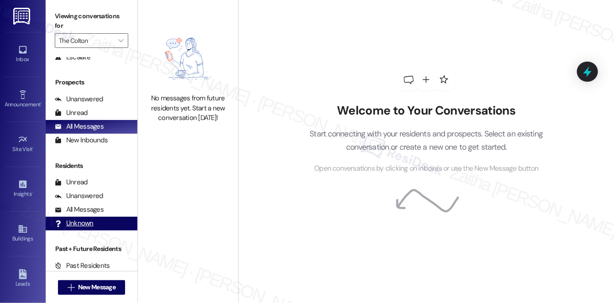
scroll to position [109, 0]
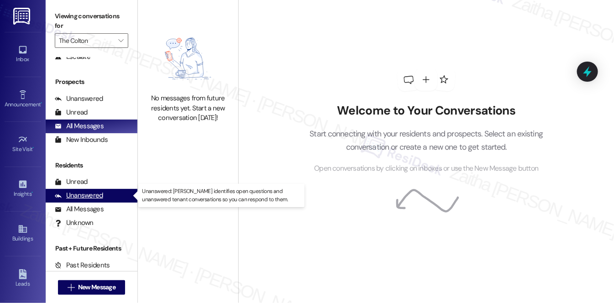
click at [86, 194] on div "Unanswered" at bounding box center [79, 196] width 48 height 10
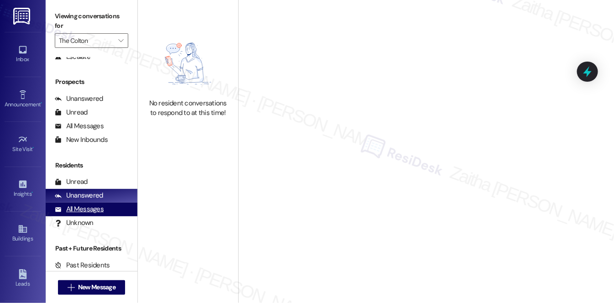
click at [83, 210] on div "All Messages" at bounding box center [79, 210] width 49 height 10
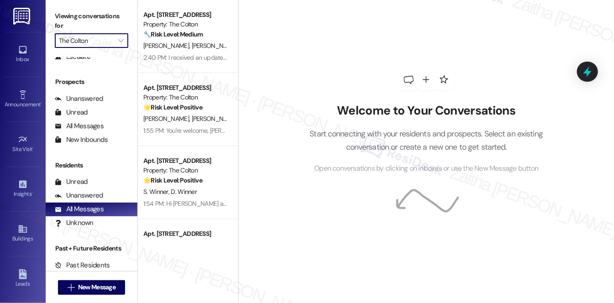
click at [76, 40] on input "The Colton" at bounding box center [86, 40] width 55 height 15
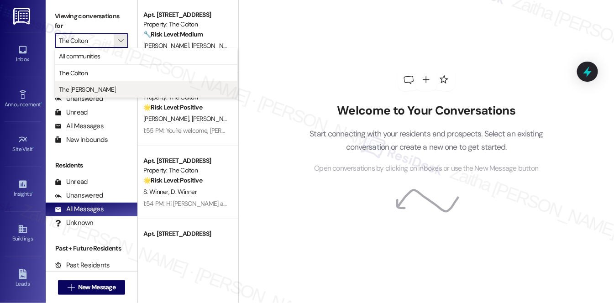
click at [90, 90] on span "The [PERSON_NAME]" at bounding box center [146, 89] width 174 height 9
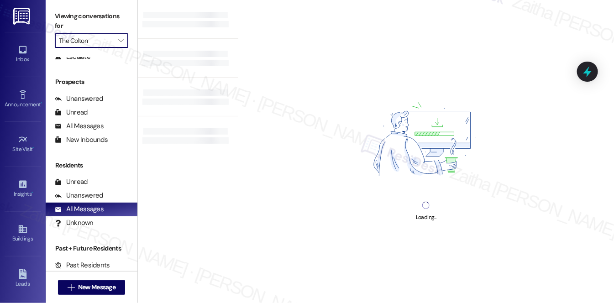
type input "The [PERSON_NAME]"
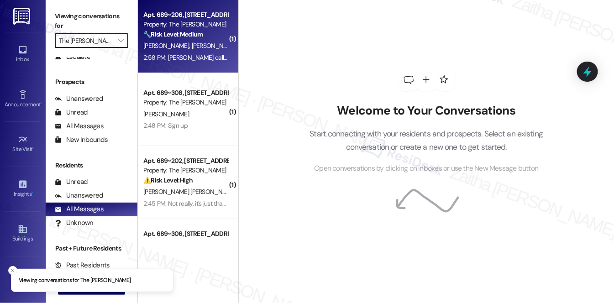
click at [208, 42] on div "J. Burleson K. Cole" at bounding box center [185, 45] width 86 height 11
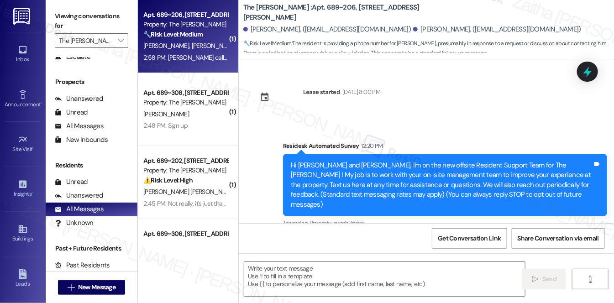
scroll to position [100, 0]
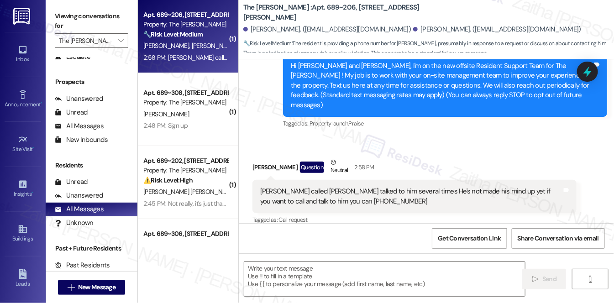
type textarea "Fetching suggested responses. Please feel free to read through the conversation…"
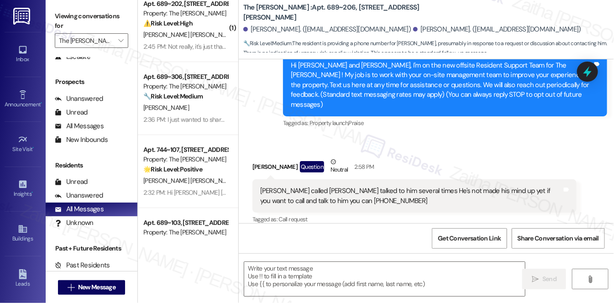
scroll to position [166, 0]
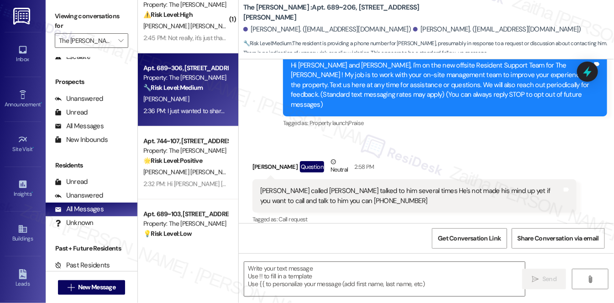
click at [197, 98] on div "[PERSON_NAME]" at bounding box center [185, 99] width 86 height 11
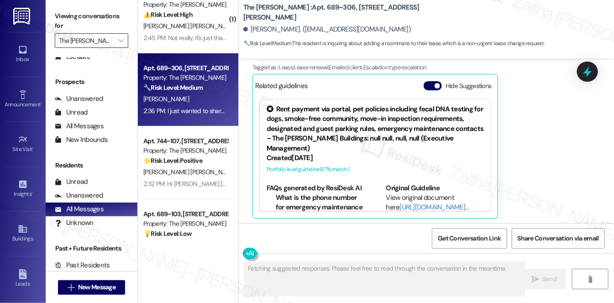
scroll to position [236, 0]
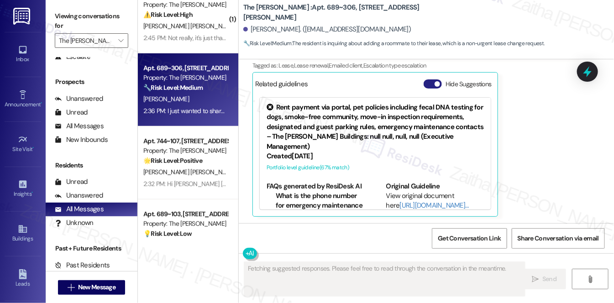
click at [430, 83] on button "Hide Suggestions" at bounding box center [433, 83] width 18 height 9
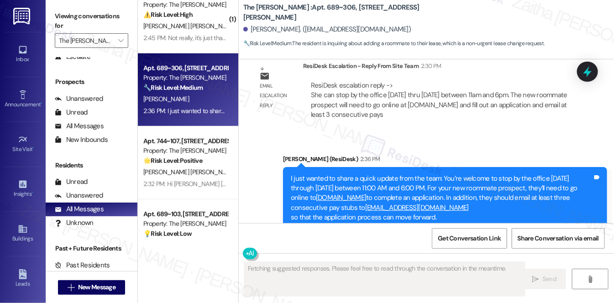
scroll to position [534, 0]
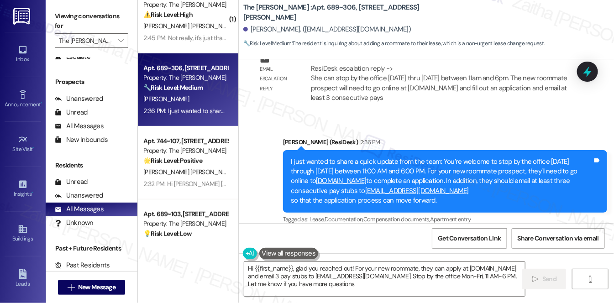
type textarea "Hi {{first_name}}, glad you reached out! For your new roommate, they can apply …"
click at [278, 98] on div "Email escalation reply ResiDesk Escalation - Reply From Site Team 2:30 PM ResiD…" at bounding box center [415, 76] width 338 height 79
